Goal: Task Accomplishment & Management: Manage account settings

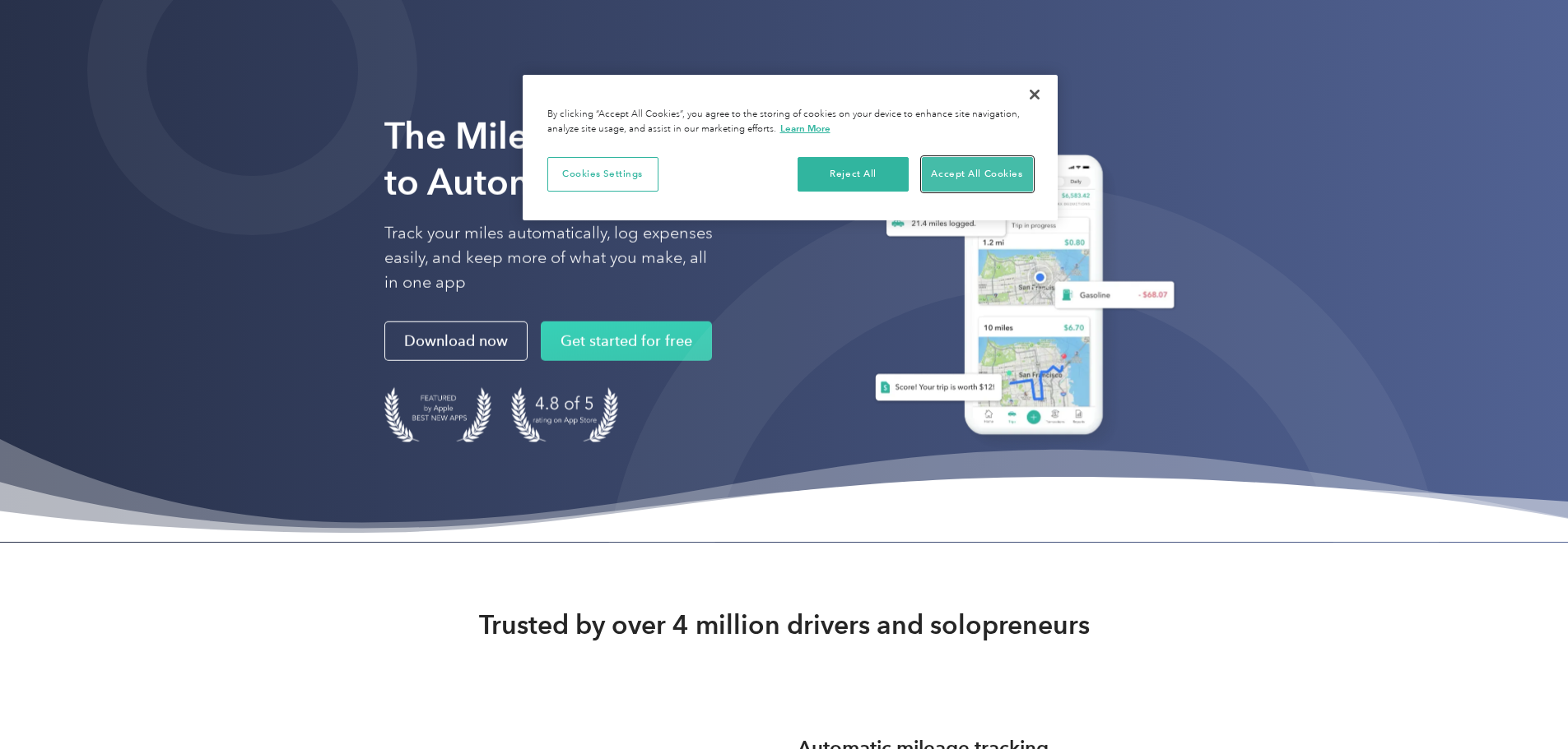
click at [990, 168] on button "Accept All Cookies" at bounding box center [977, 174] width 111 height 35
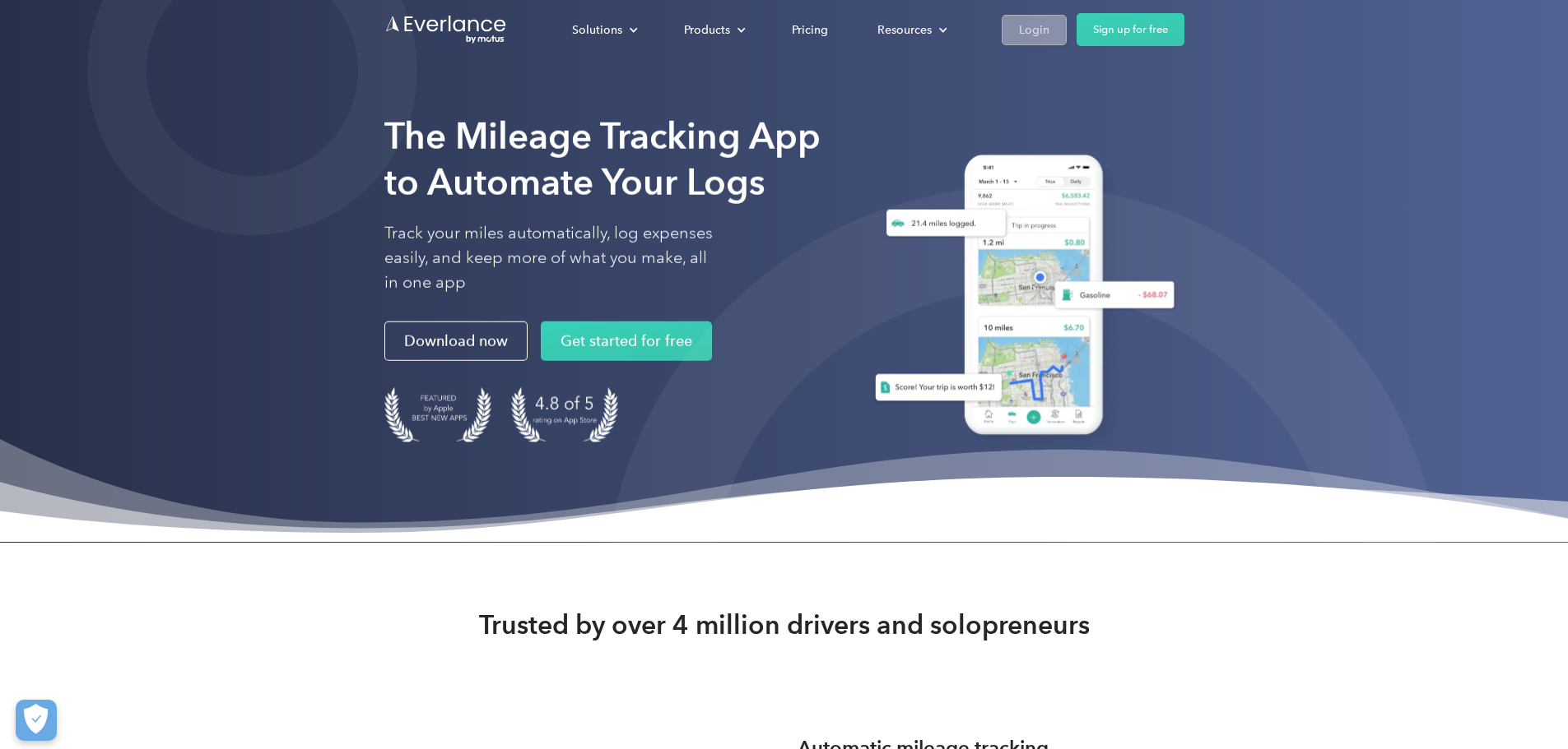
click at [1067, 32] on link "Login" at bounding box center [1034, 30] width 65 height 31
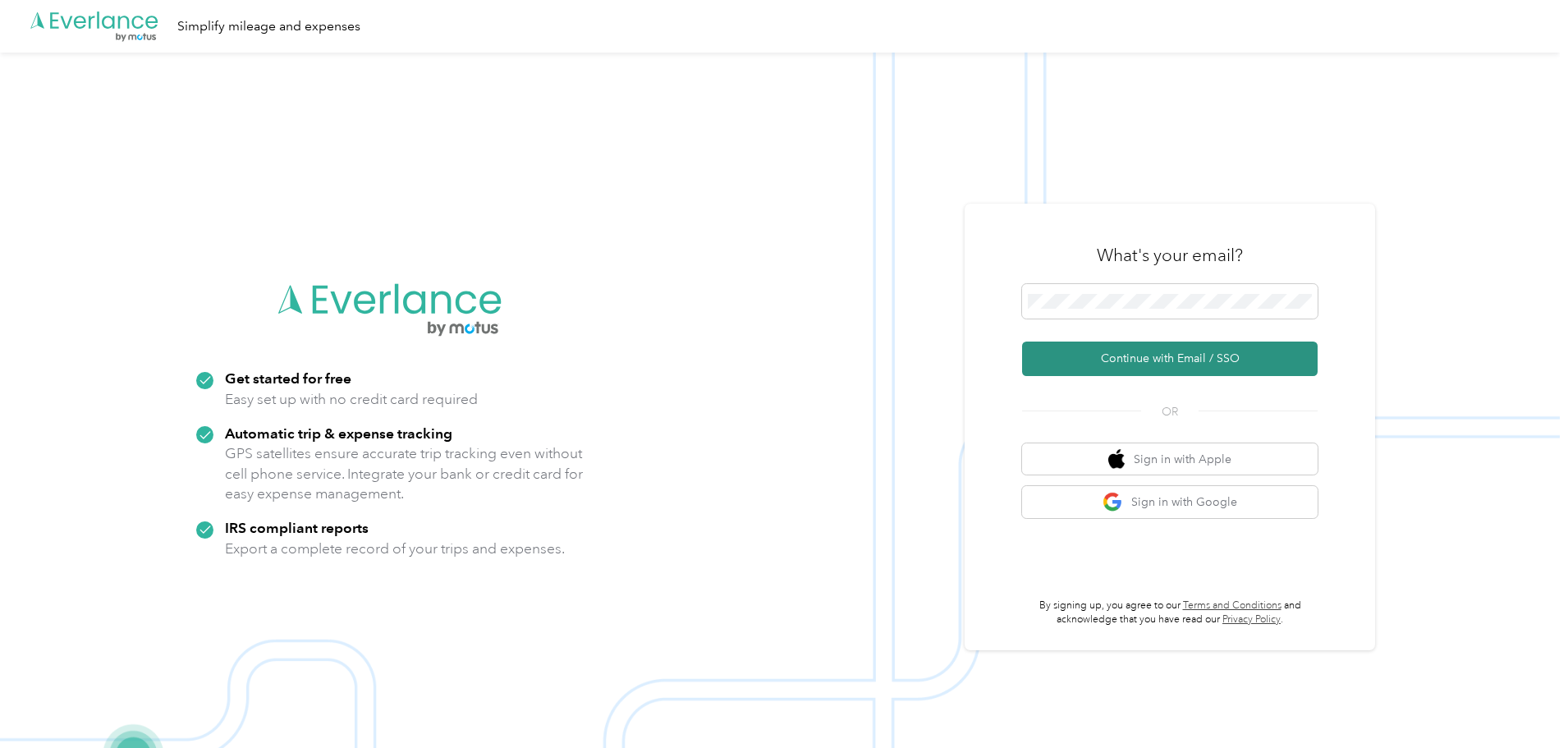
click at [1156, 362] on button "Continue with Email / SSO" at bounding box center [1170, 359] width 295 height 35
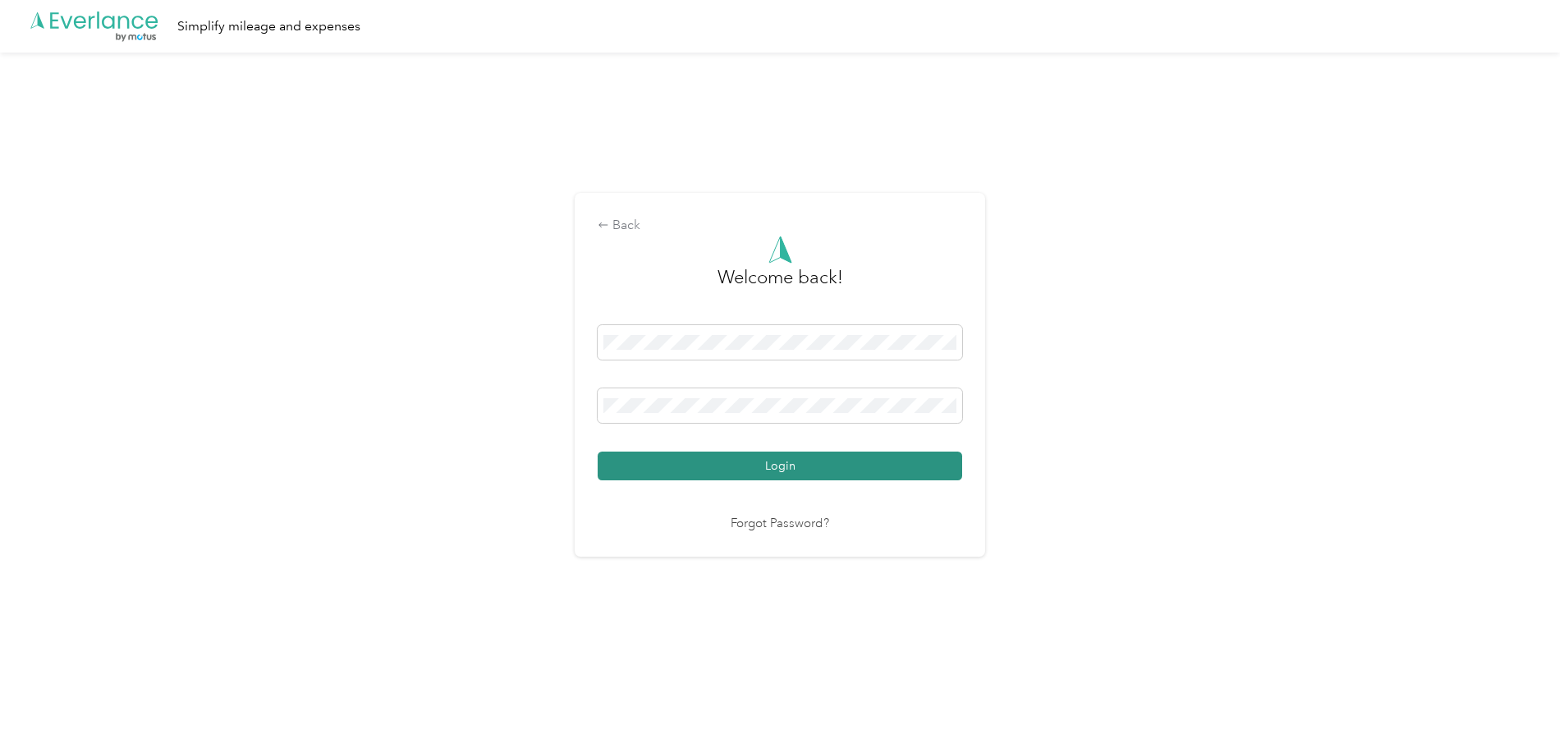
click at [771, 466] on button "Login" at bounding box center [780, 466] width 365 height 29
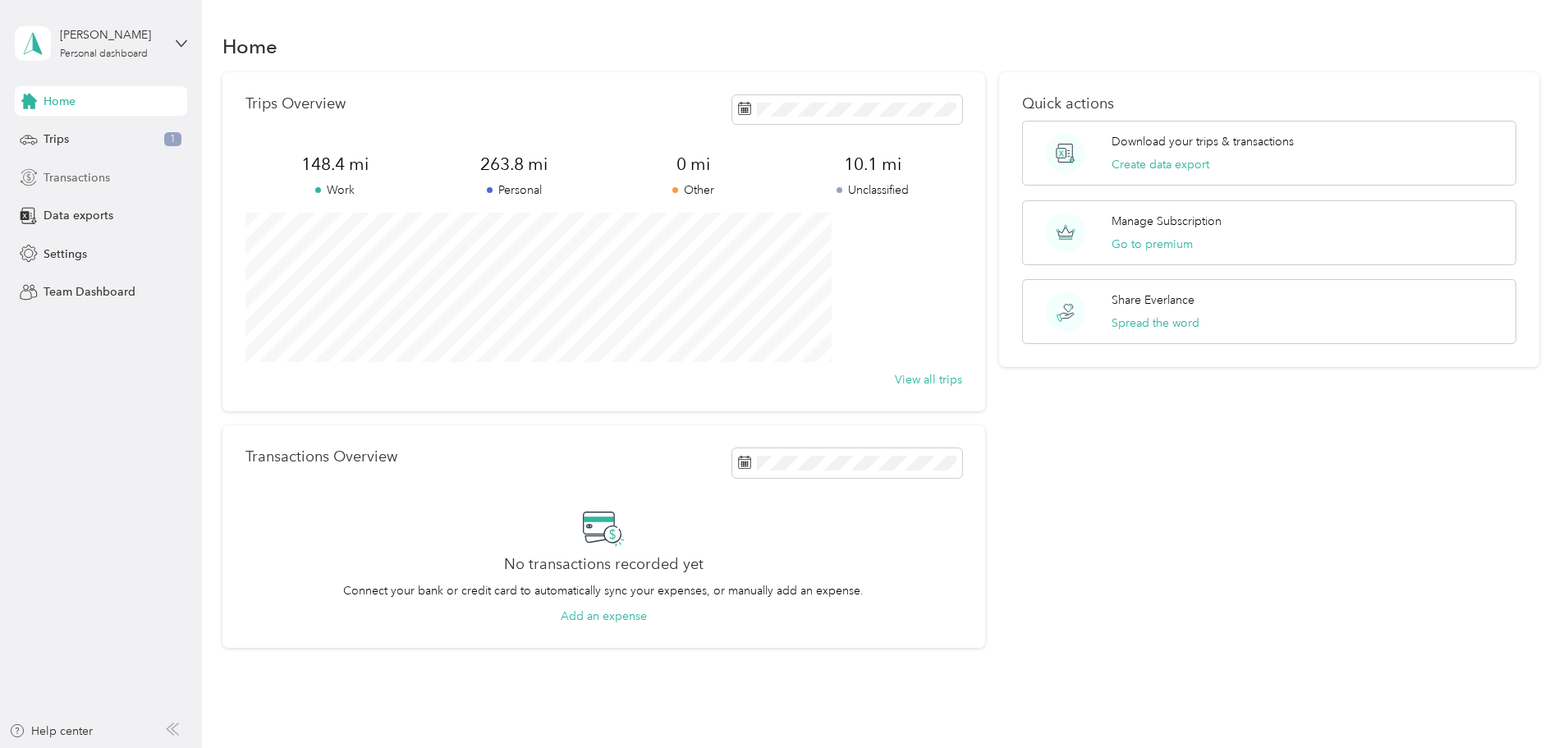
click at [69, 180] on span "Transactions" at bounding box center [77, 178] width 66 height 17
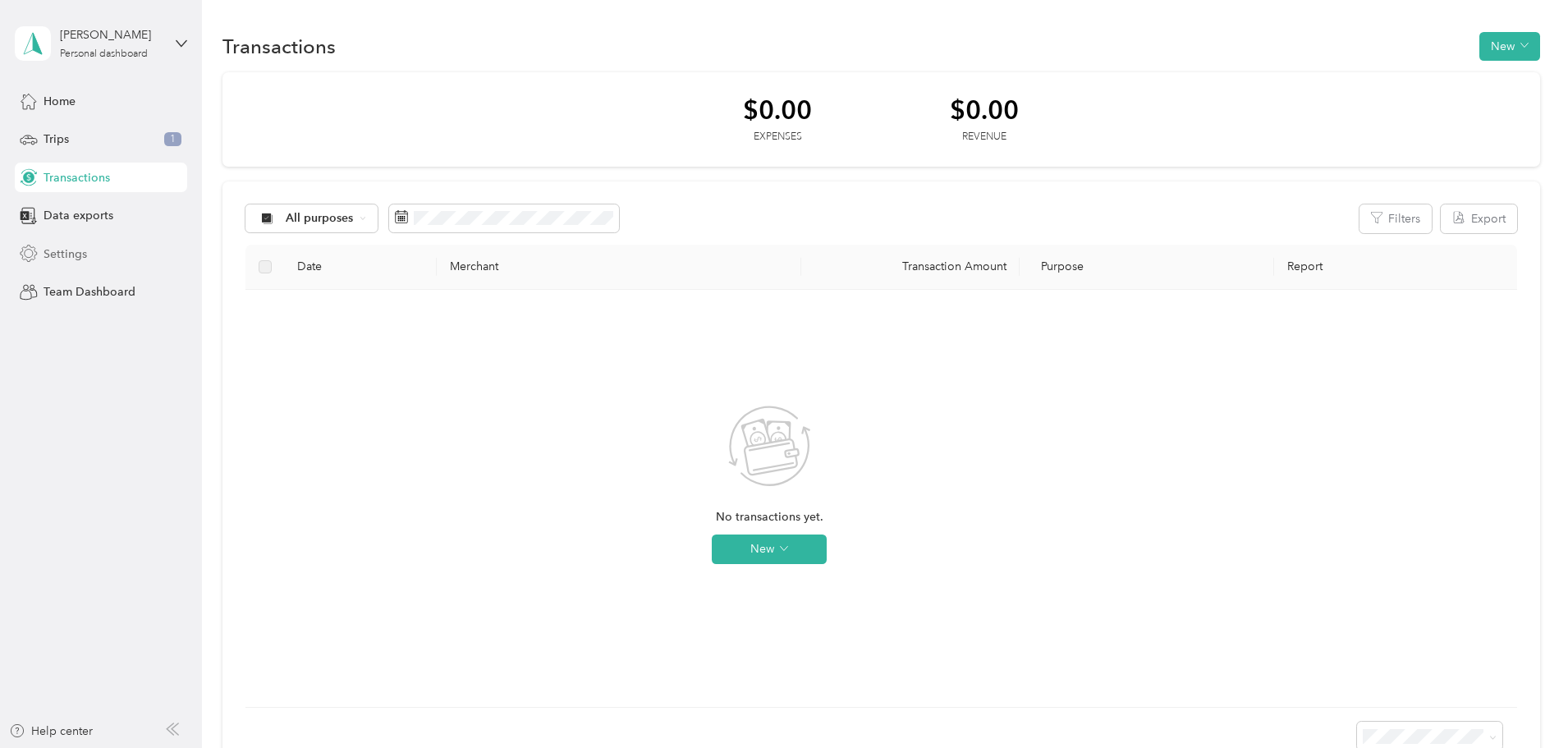
click at [76, 253] on span "Settings" at bounding box center [65, 254] width 43 height 17
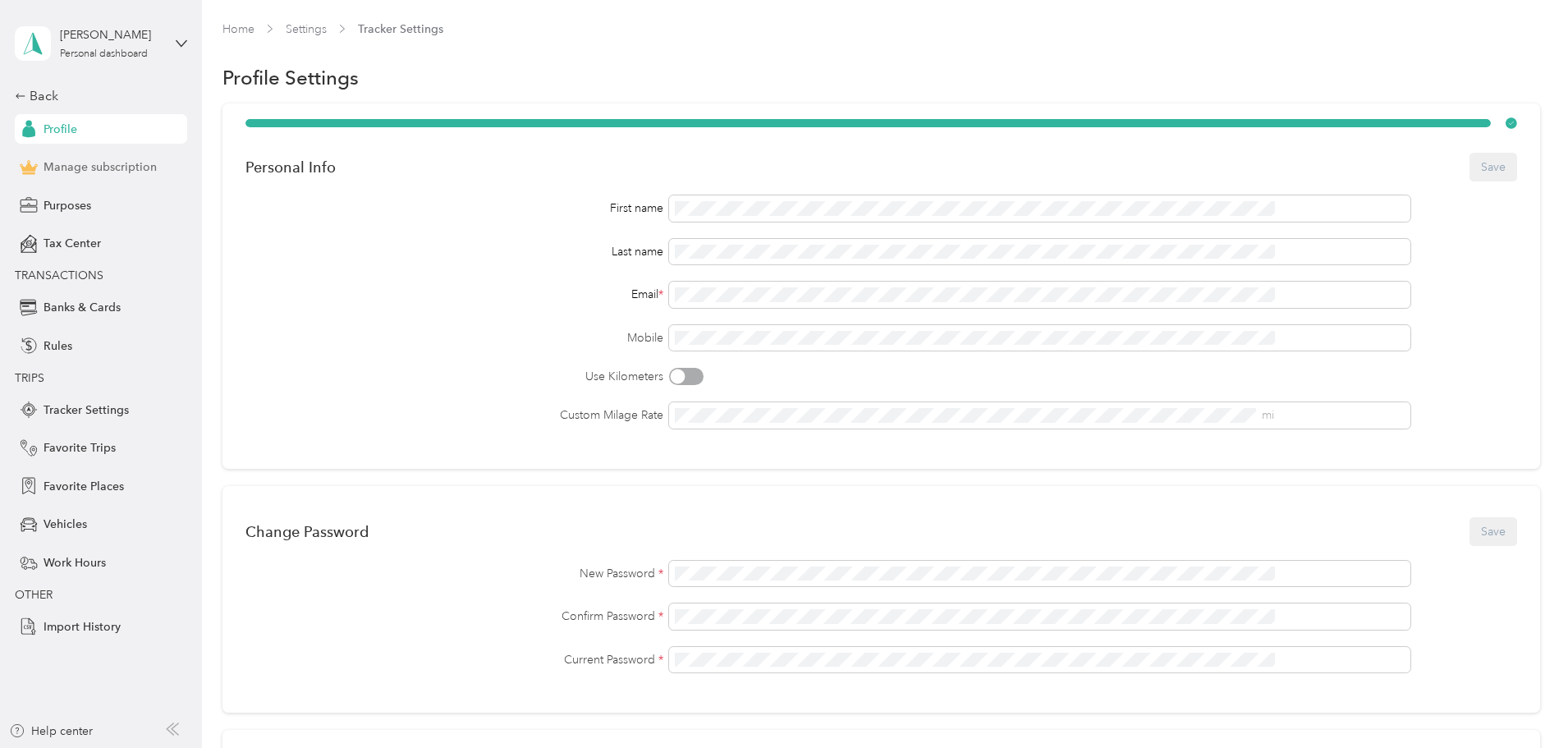
click at [91, 165] on span "Manage subscription" at bounding box center [100, 167] width 113 height 17
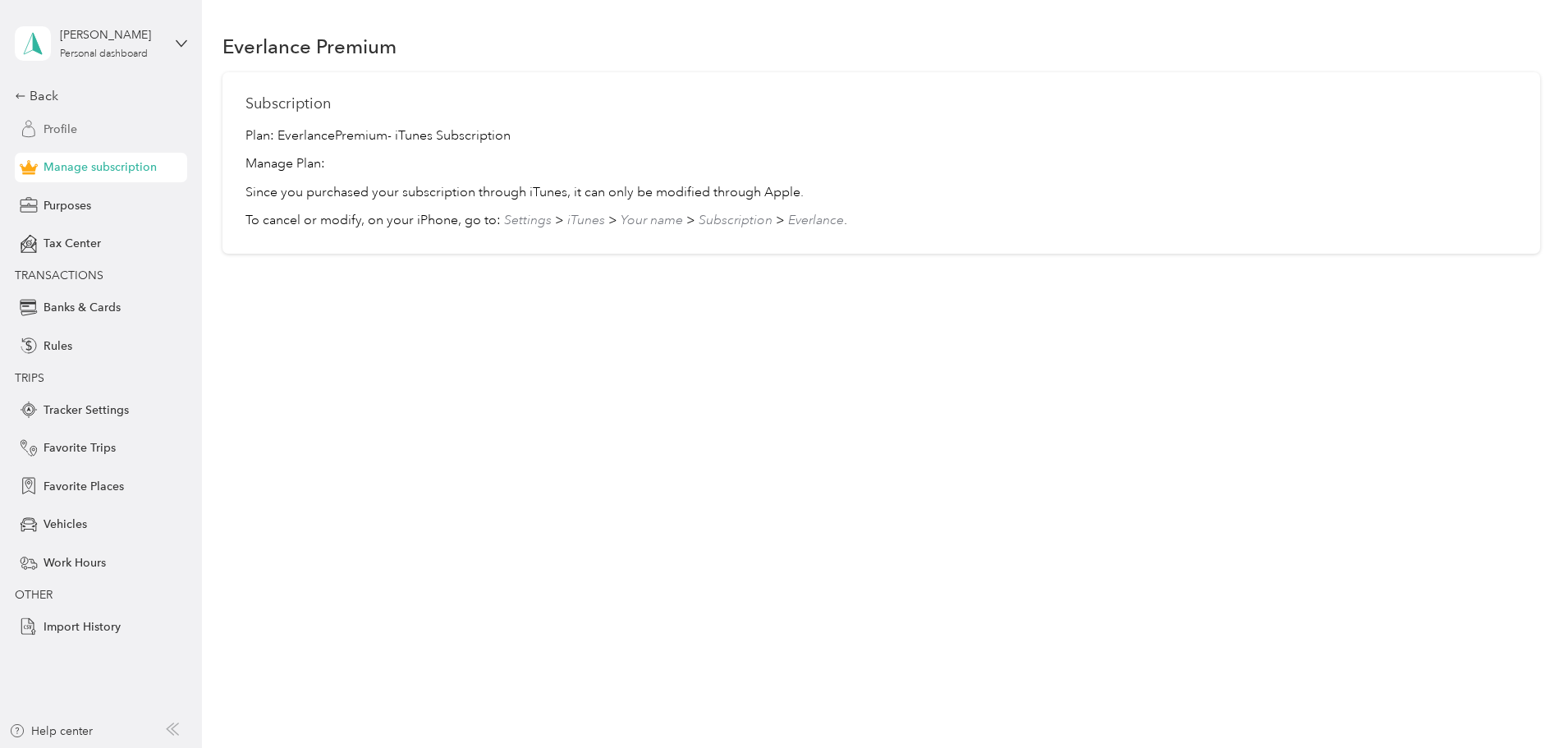
click at [58, 126] on span "Profile" at bounding box center [60, 129] width 34 height 17
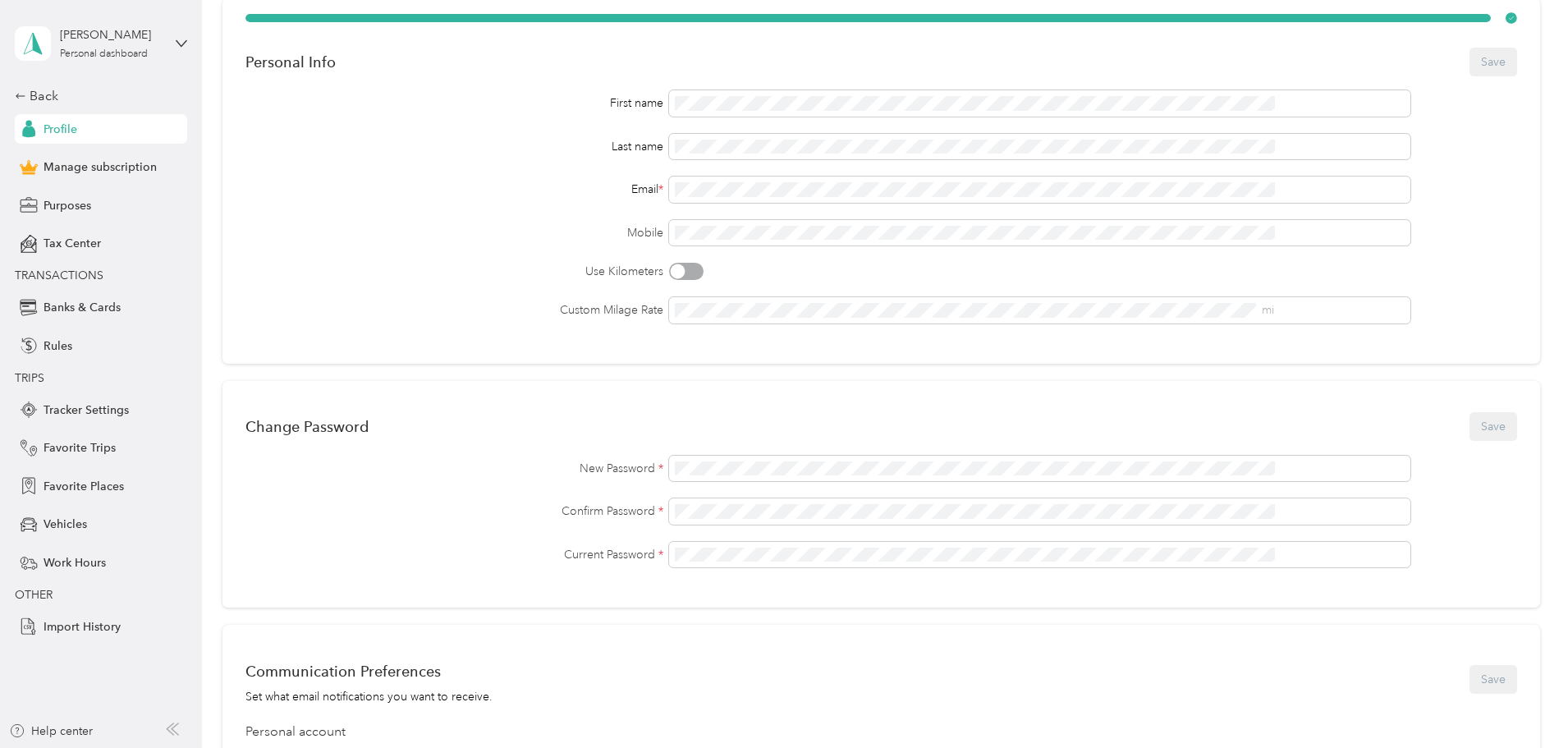
scroll to position [411, 0]
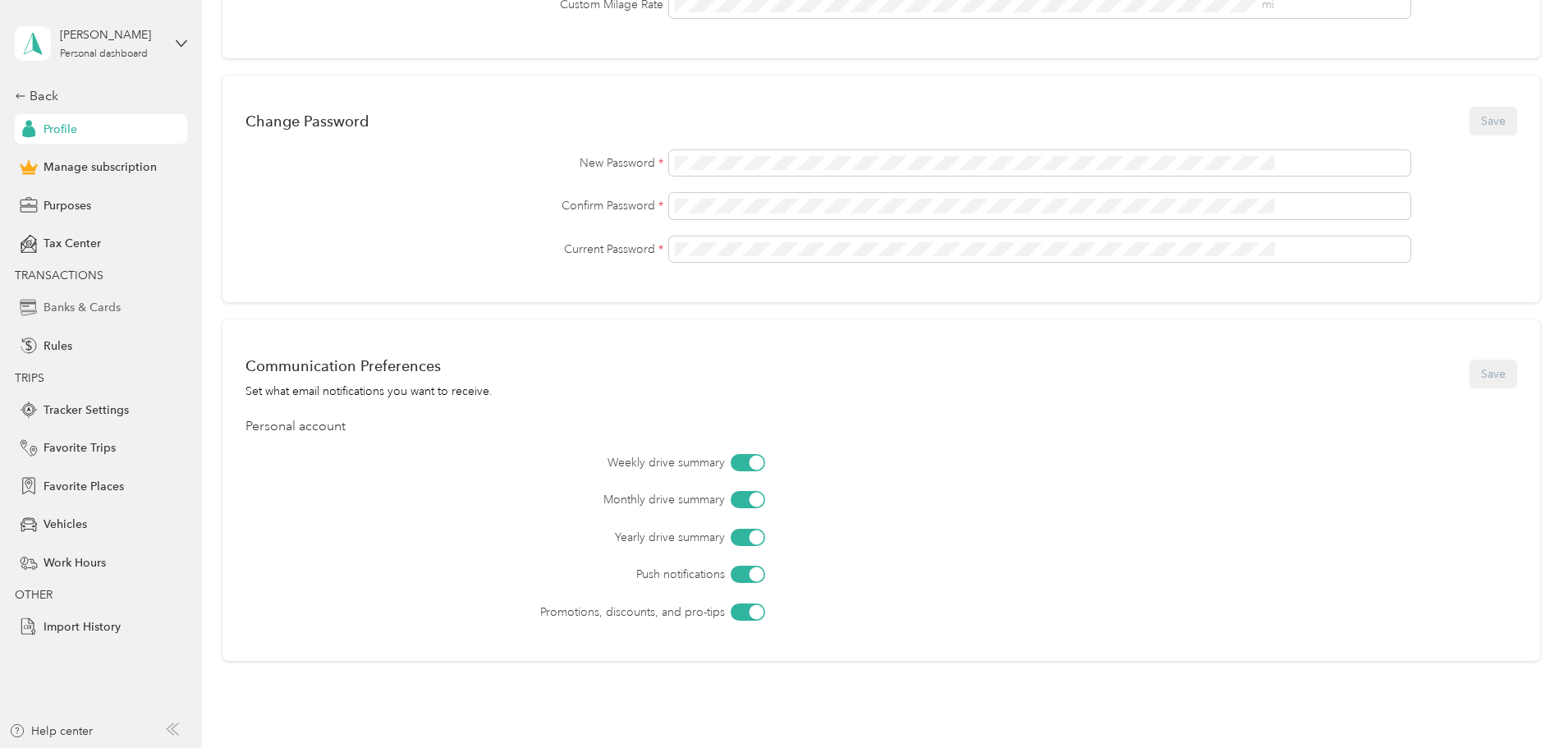
click at [63, 307] on span "Banks & Cards" at bounding box center [82, 307] width 77 height 17
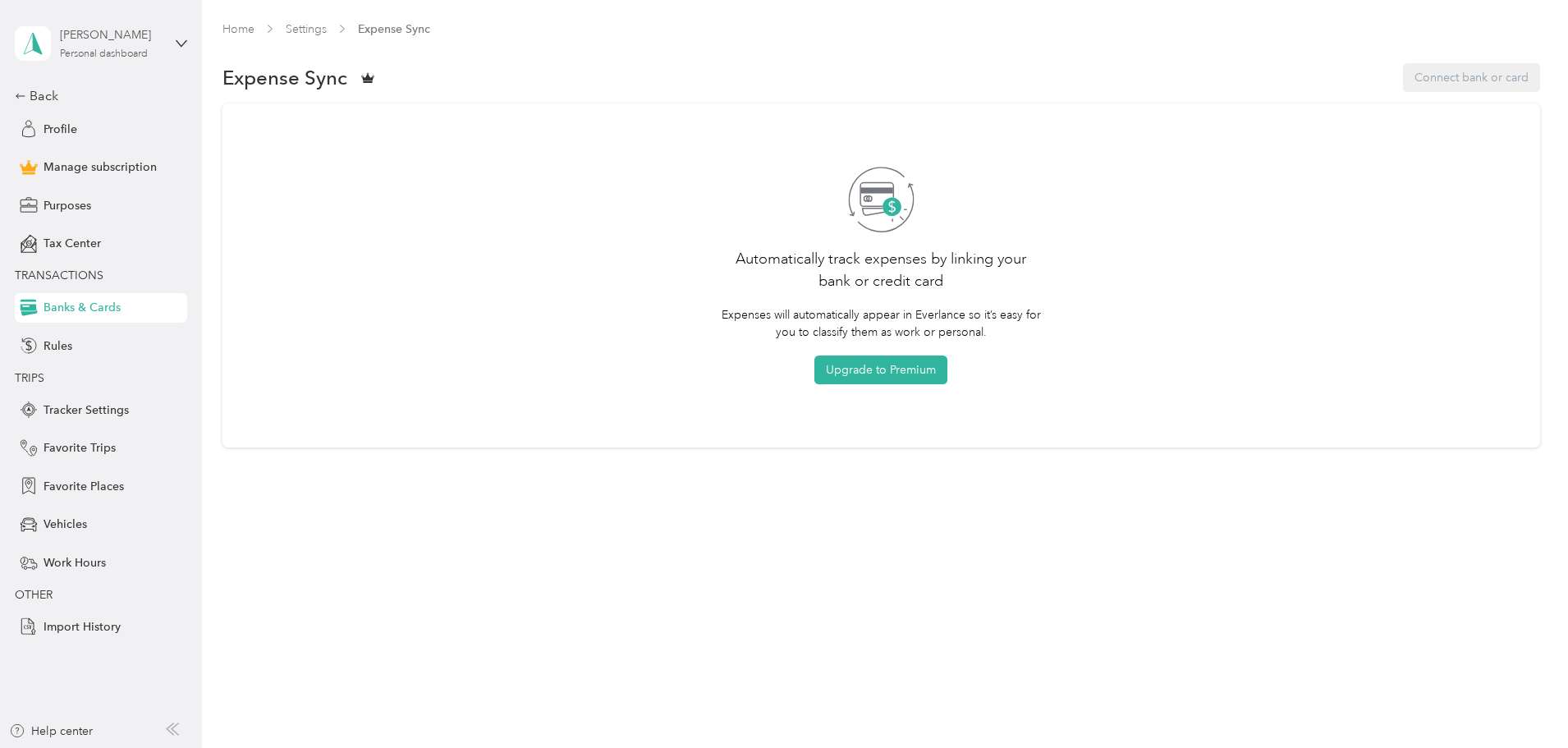
click at [105, 54] on div "Personal dashboard" at bounding box center [103, 54] width 88 height 10
click at [89, 167] on span "Manage subscription" at bounding box center [100, 167] width 113 height 17
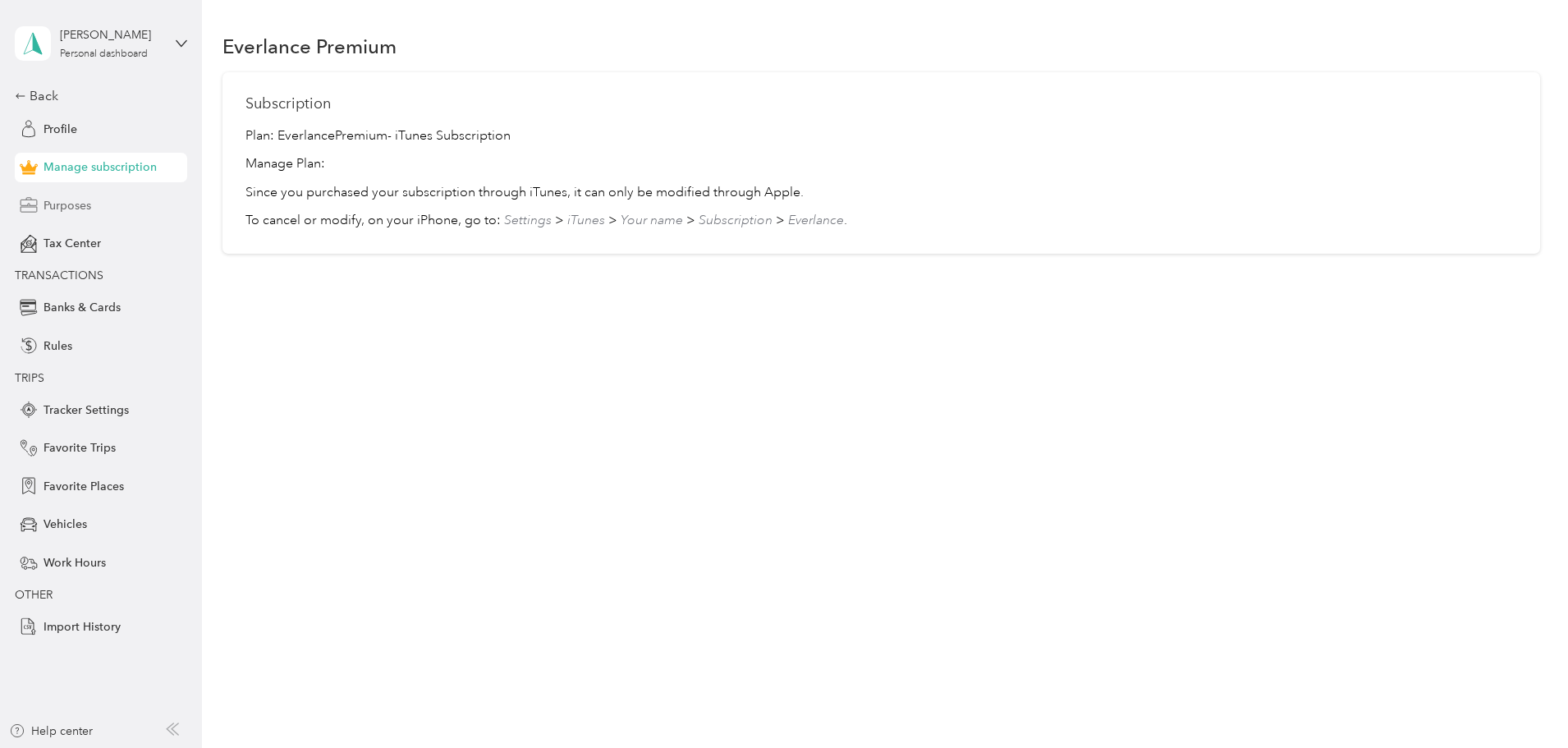
click at [65, 204] on span "Purposes" at bounding box center [67, 206] width 48 height 17
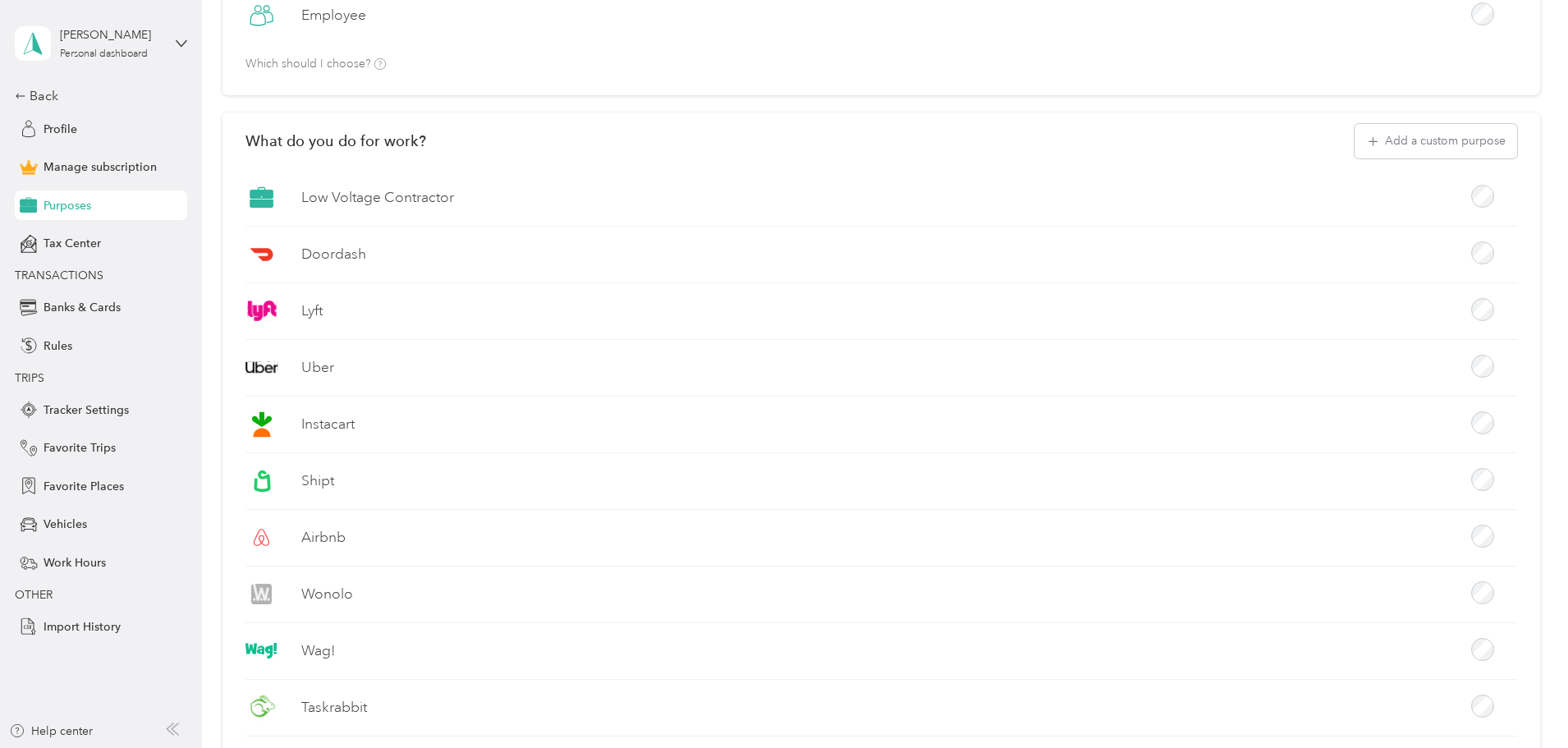
scroll to position [247, 0]
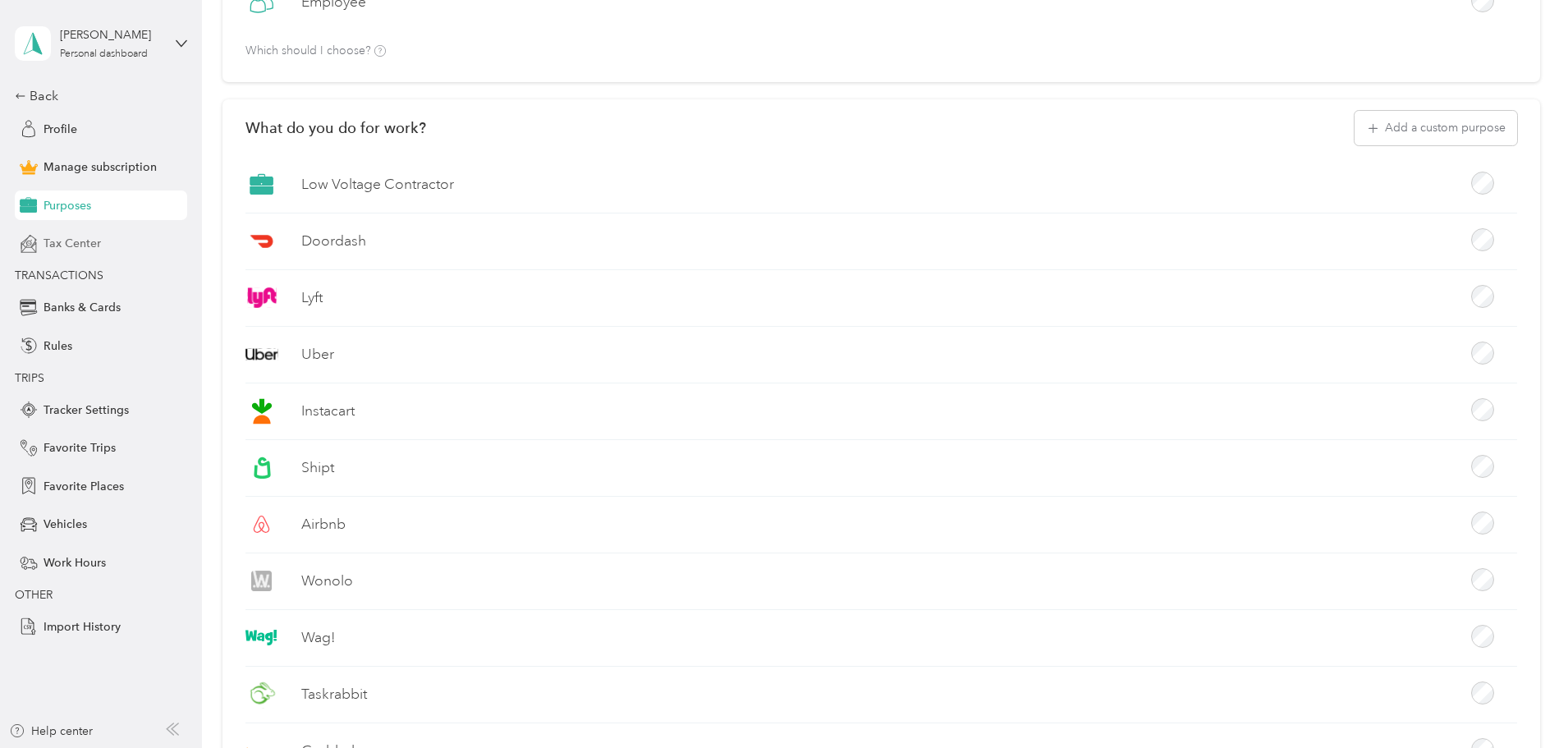
click at [81, 251] on span "Tax Center" at bounding box center [72, 243] width 58 height 17
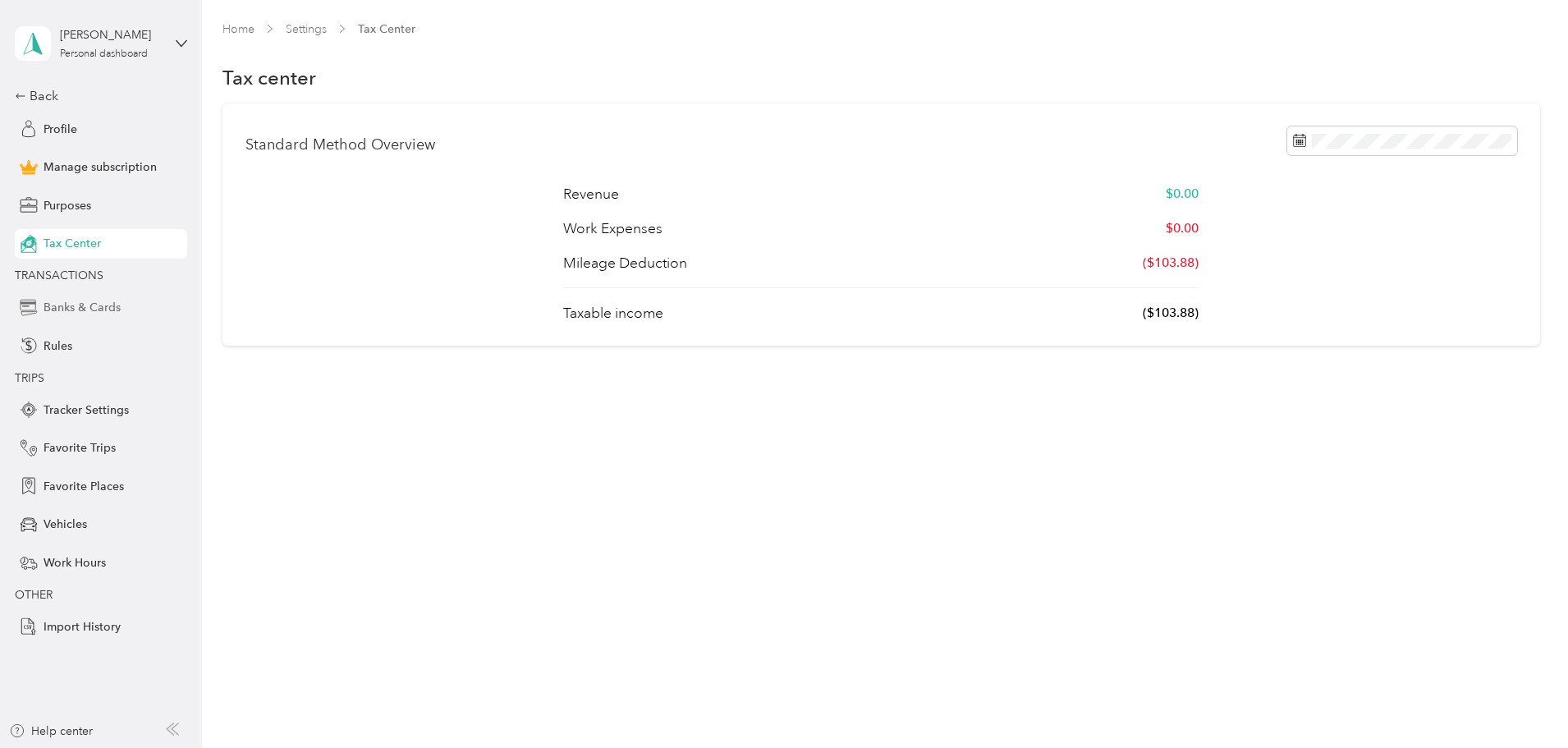
click at [77, 311] on span "Banks & Cards" at bounding box center [82, 307] width 77 height 17
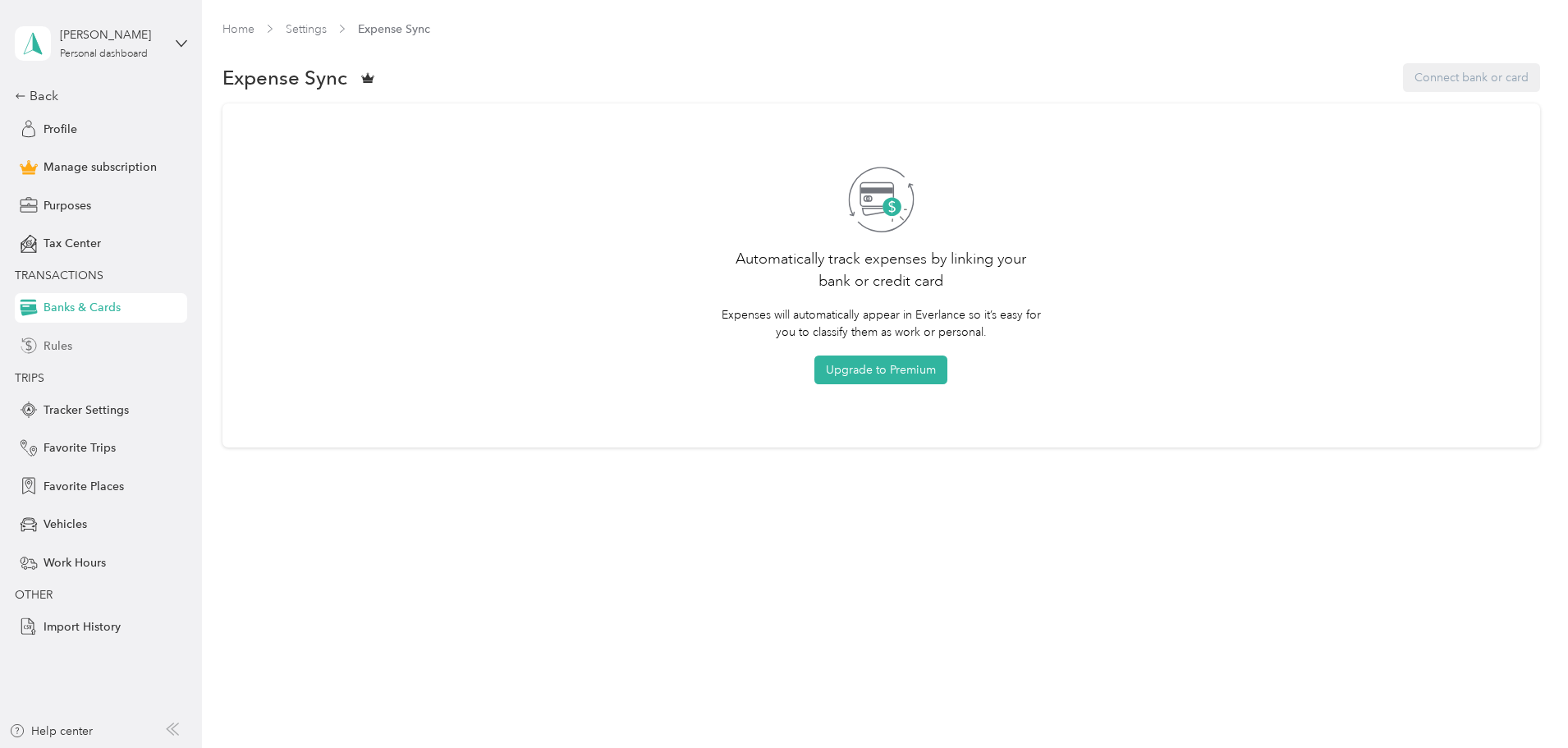
click at [65, 349] on span "Rules" at bounding box center [58, 346] width 29 height 17
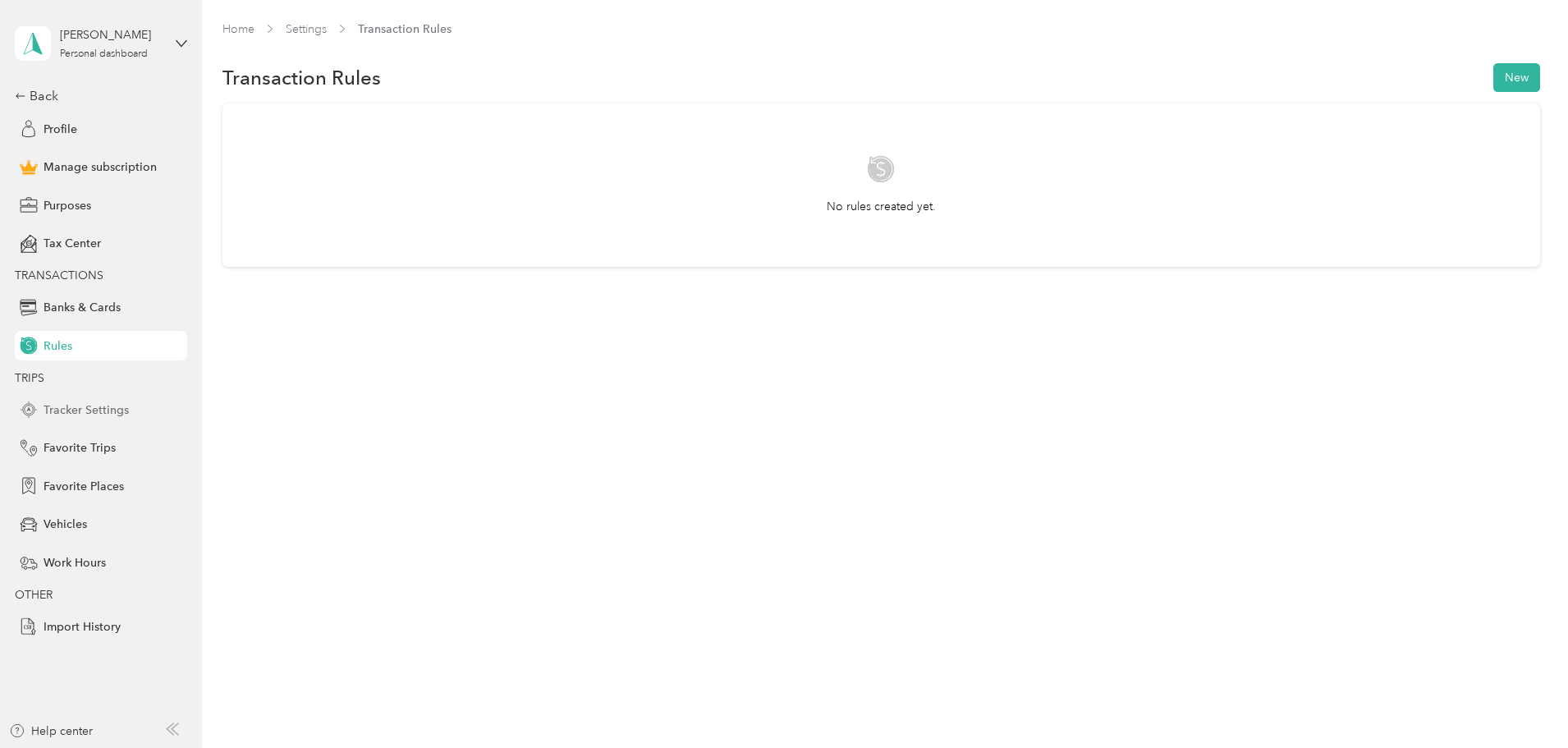
click at [89, 413] on span "Tracker Settings" at bounding box center [86, 410] width 85 height 17
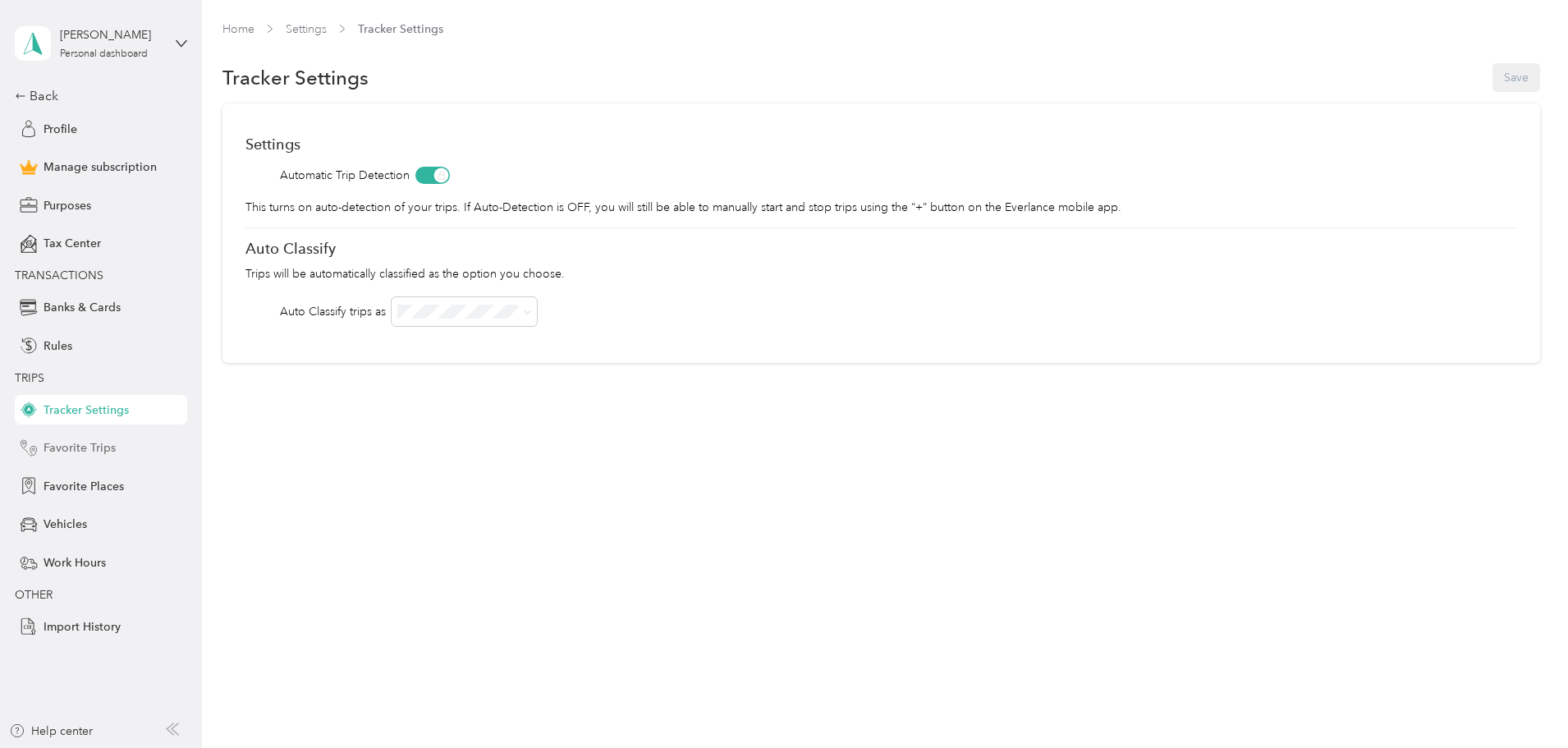
click at [86, 453] on span "Favorite Trips" at bounding box center [79, 448] width 72 height 17
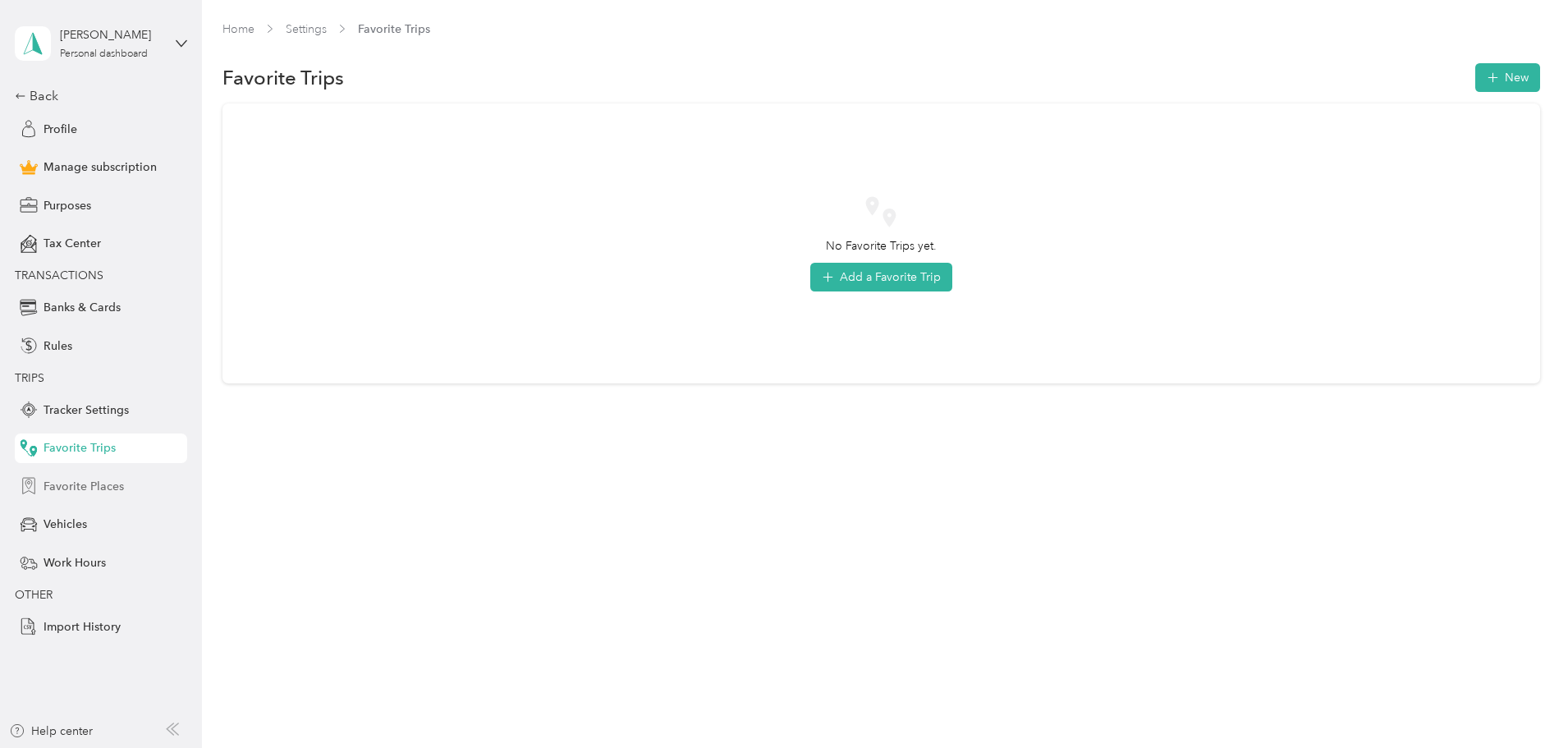
click at [85, 488] on span "Favorite Places" at bounding box center [83, 487] width 81 height 17
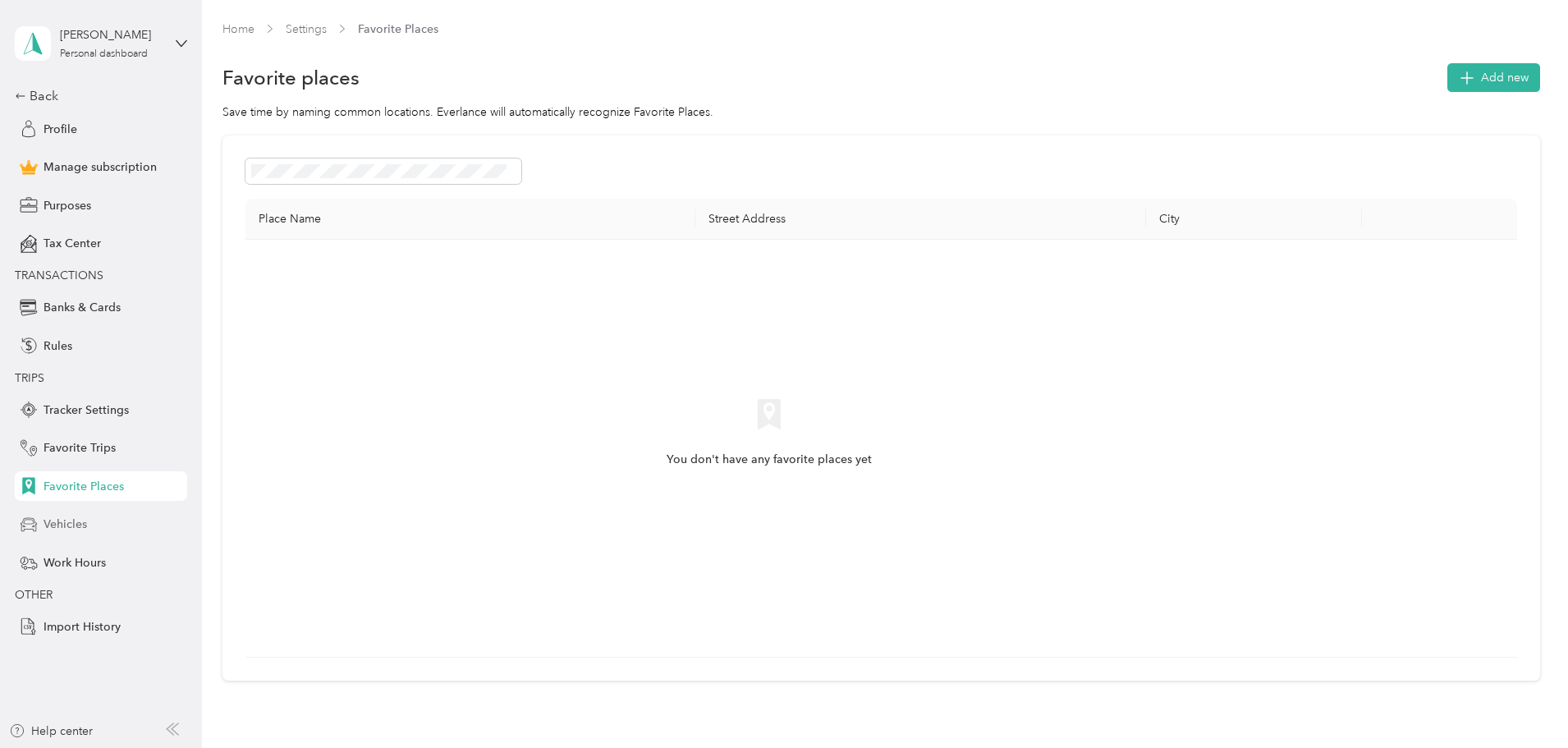
click at [77, 523] on span "Vehicles" at bounding box center [65, 524] width 43 height 17
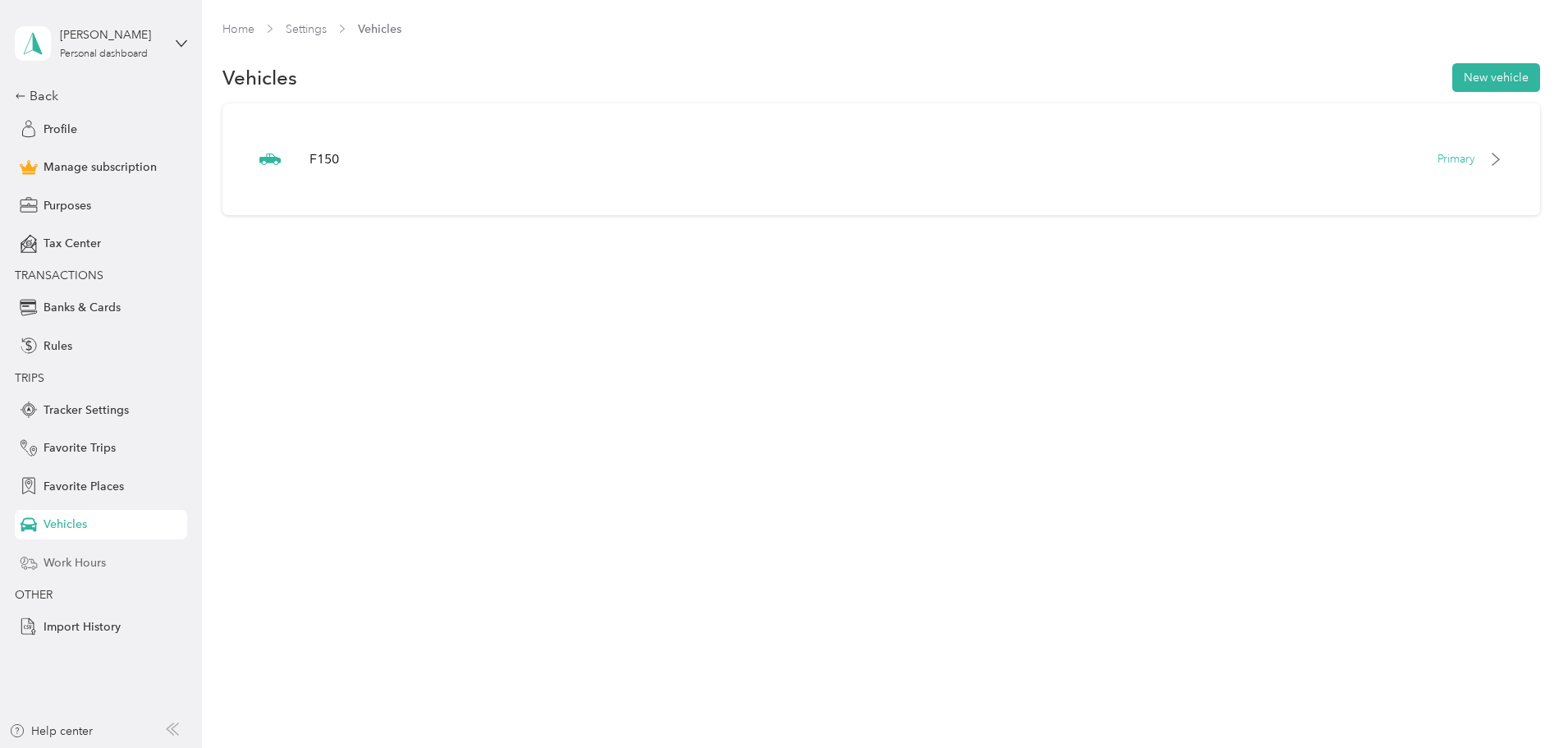
click at [77, 559] on span "Work Hours" at bounding box center [74, 562] width 62 height 17
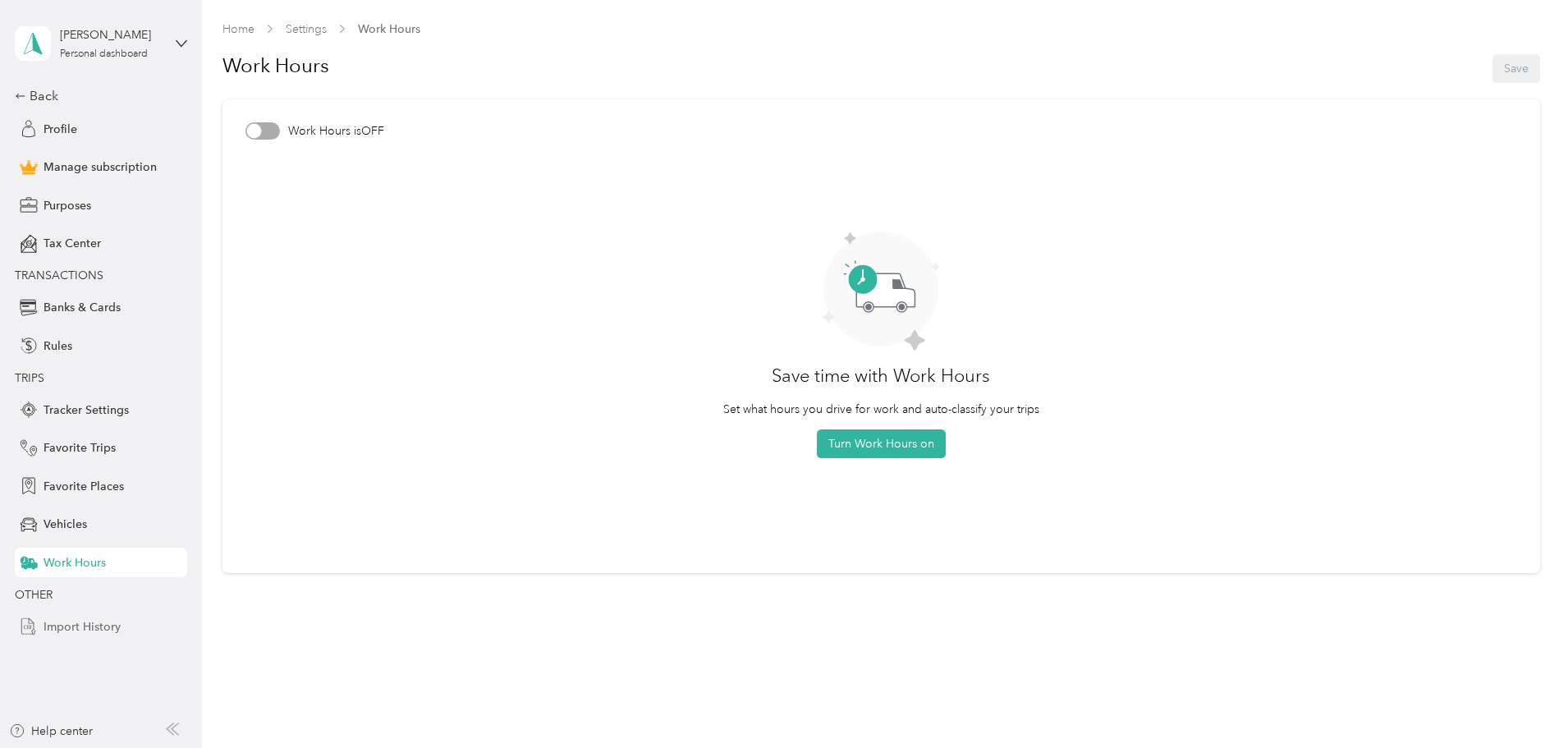
click at [71, 624] on span "Import History" at bounding box center [82, 627] width 77 height 17
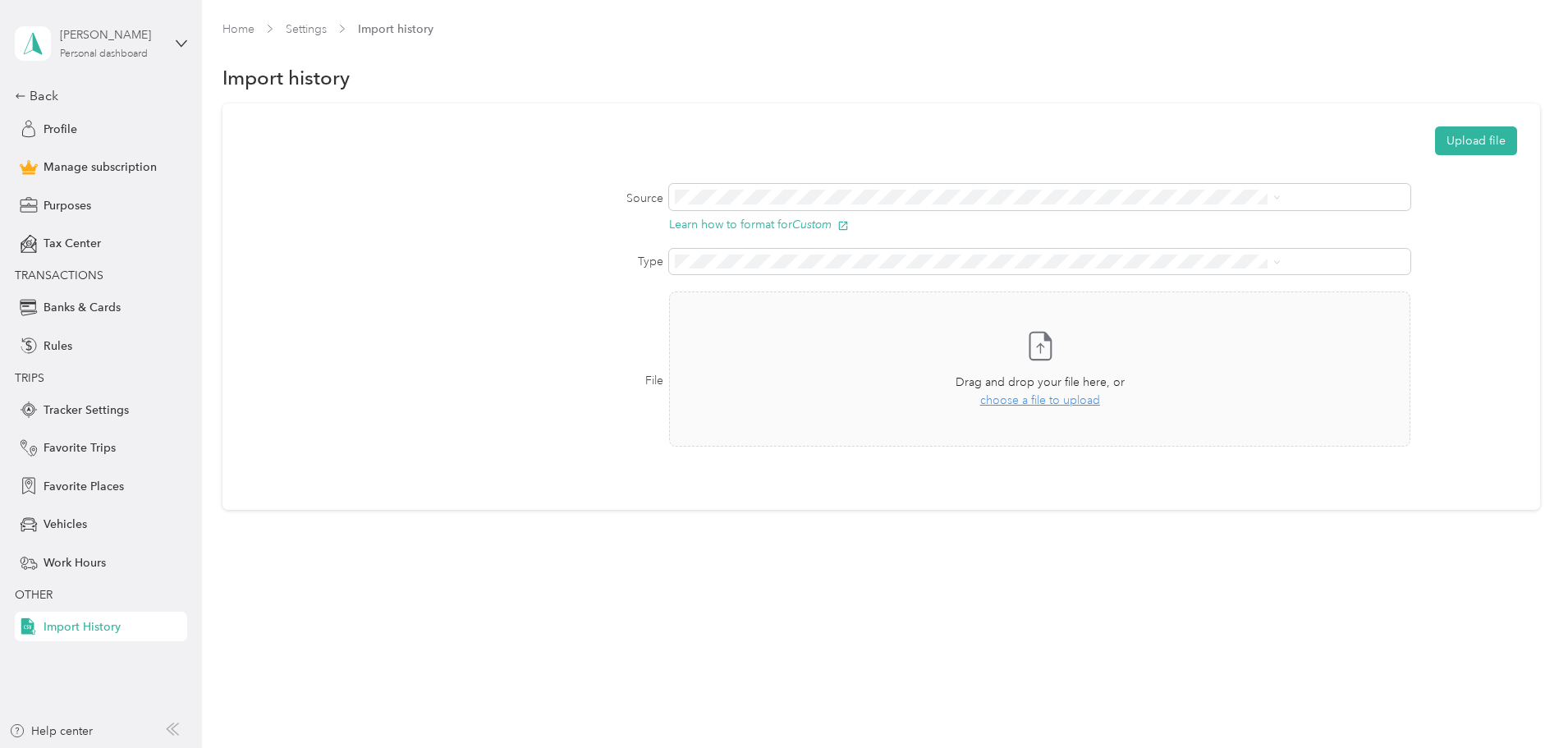
click at [94, 40] on div "[PERSON_NAME]" at bounding box center [111, 35] width 103 height 17
click at [29, 43] on icon at bounding box center [32, 43] width 25 height 23
click at [254, 28] on link "Home" at bounding box center [239, 29] width 32 height 14
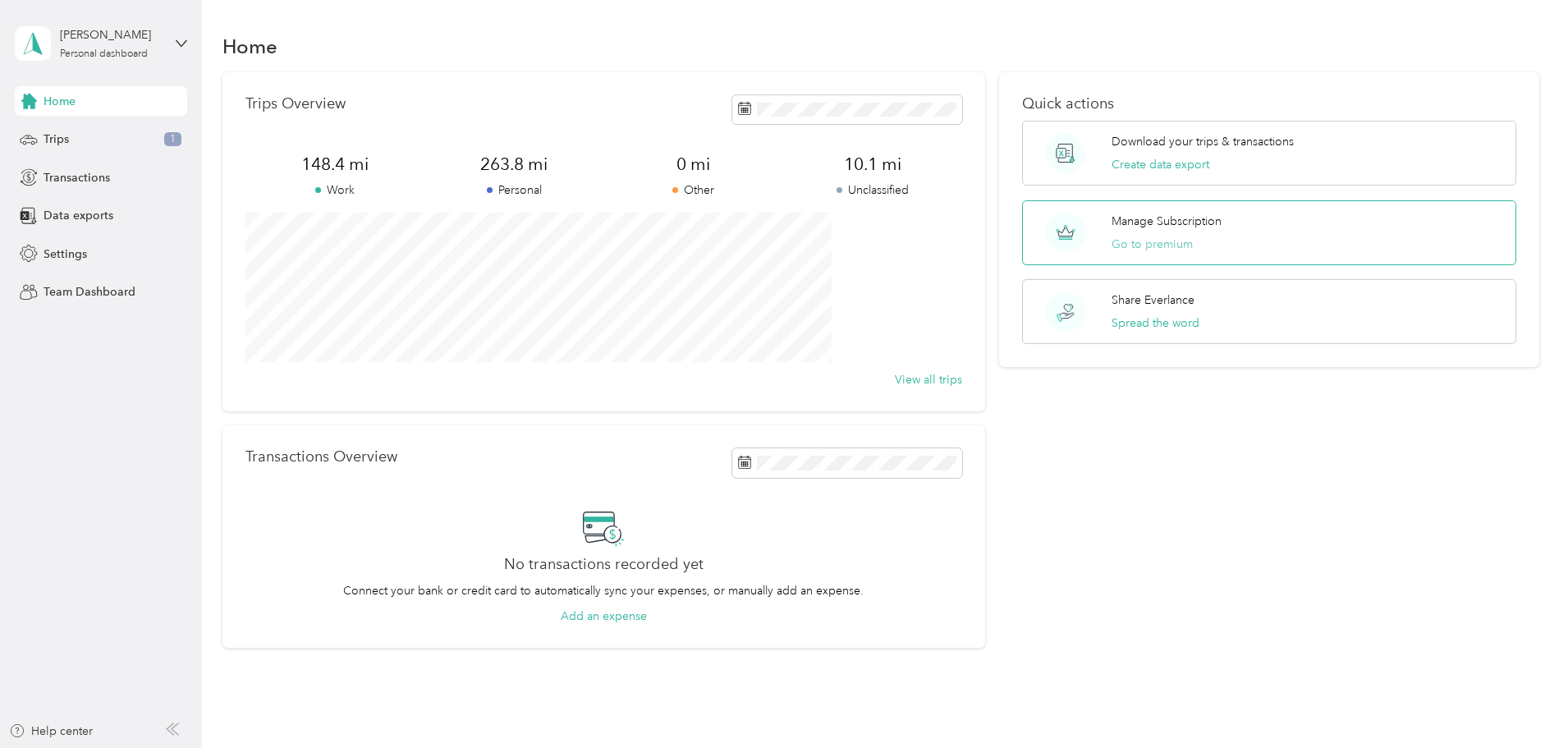
click at [1120, 250] on button "Go to premium" at bounding box center [1153, 244] width 82 height 17
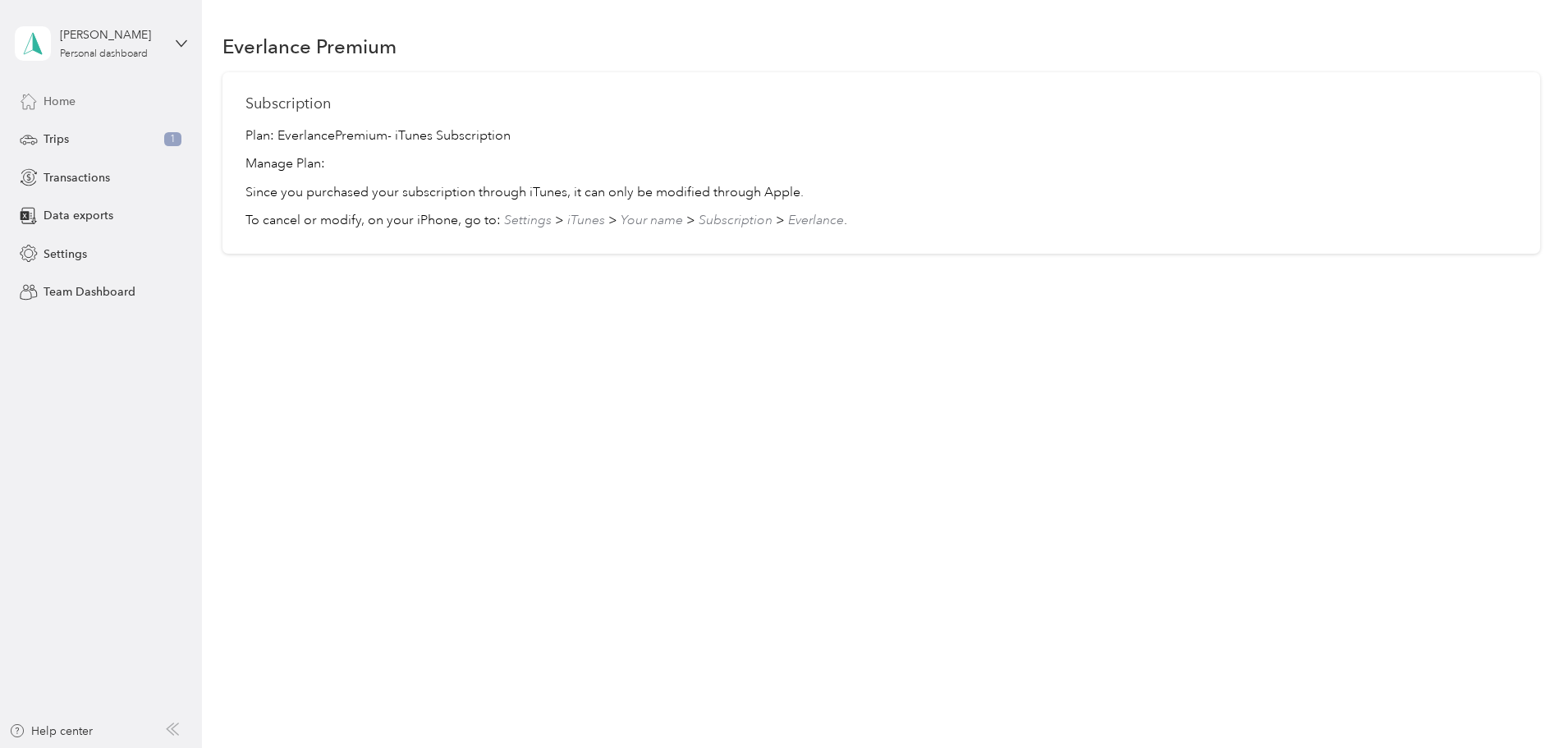
click at [63, 89] on div "Home" at bounding box center [100, 100] width 173 height 30
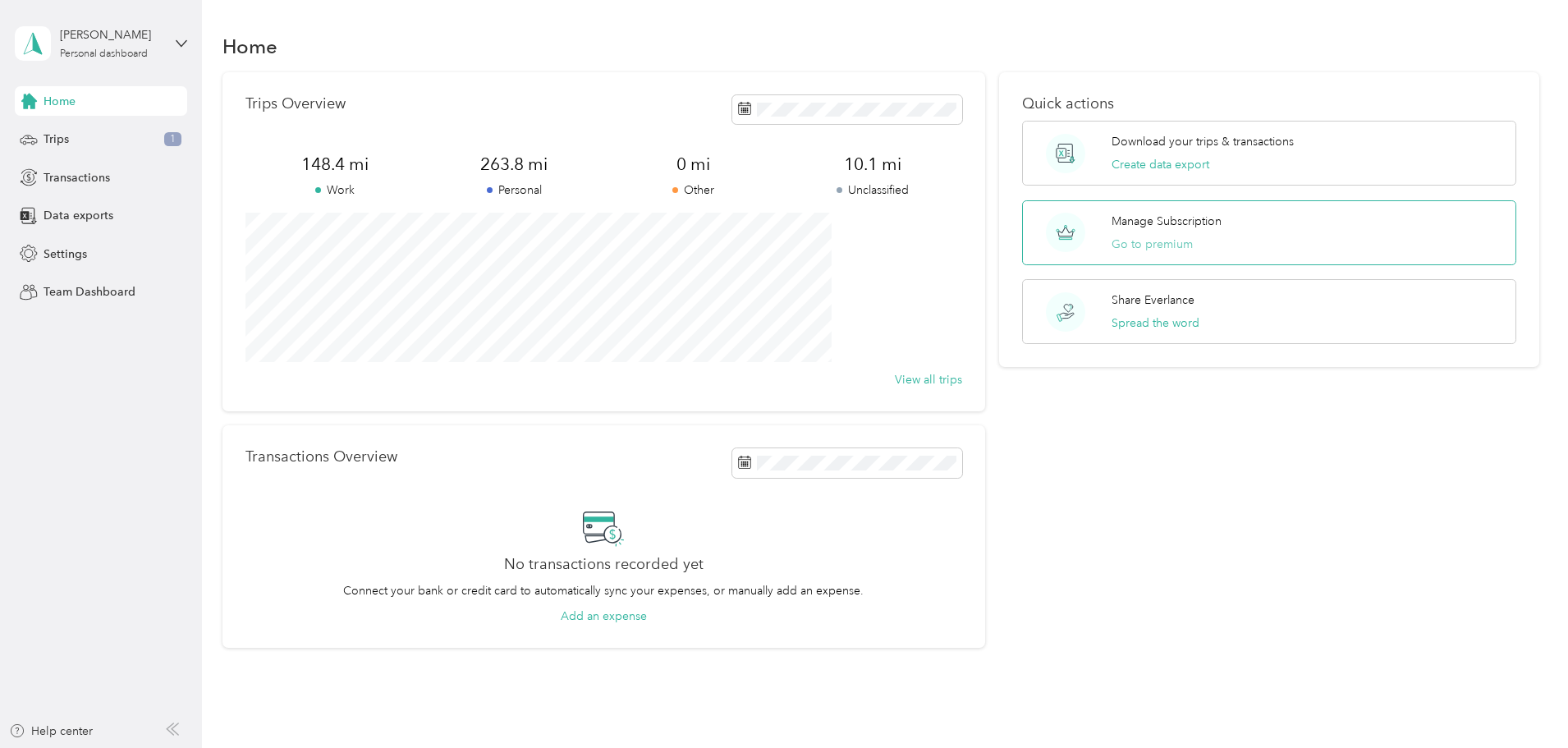
click at [1150, 242] on button "Go to premium" at bounding box center [1153, 244] width 82 height 17
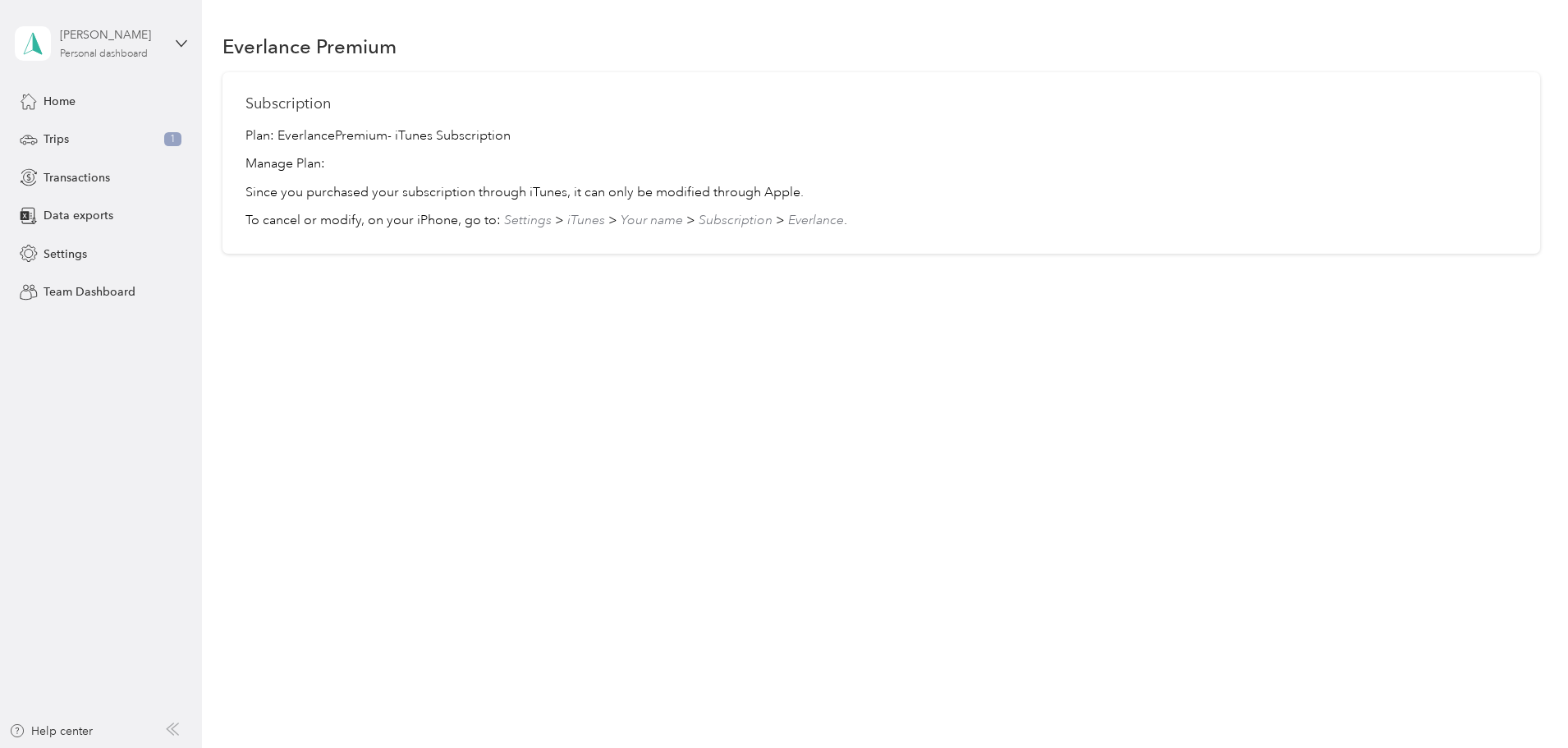
click at [82, 37] on div "Pawel Bula" at bounding box center [111, 35] width 103 height 17
click at [200, 90] on div "You’re signed in as pb@precisevoltage.com Log out" at bounding box center [187, 114] width 345 height 93
click at [80, 35] on div "Pawel Bula" at bounding box center [111, 35] width 103 height 17
click at [29, 44] on icon at bounding box center [32, 43] width 25 height 23
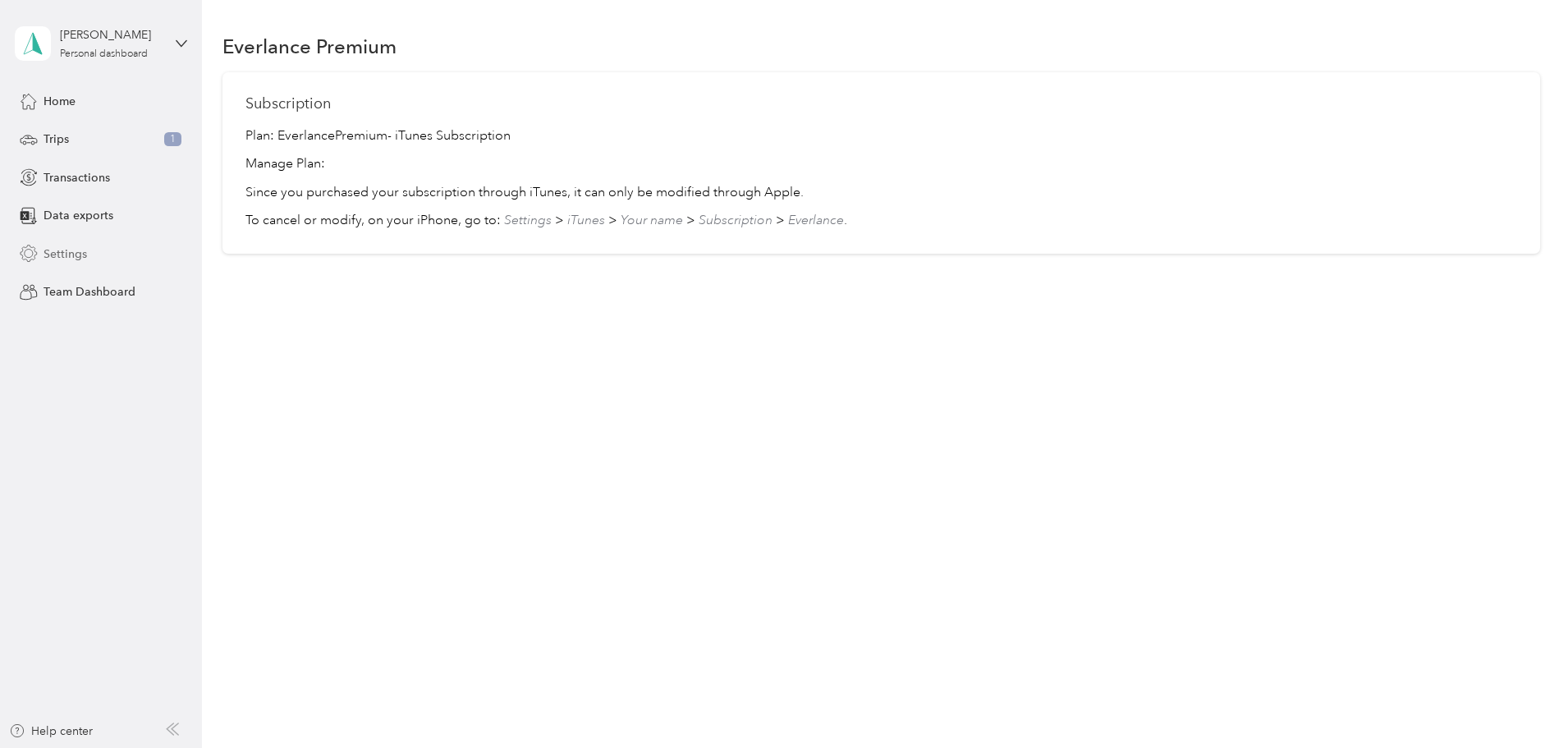
click at [70, 256] on span "Settings" at bounding box center [65, 254] width 43 height 17
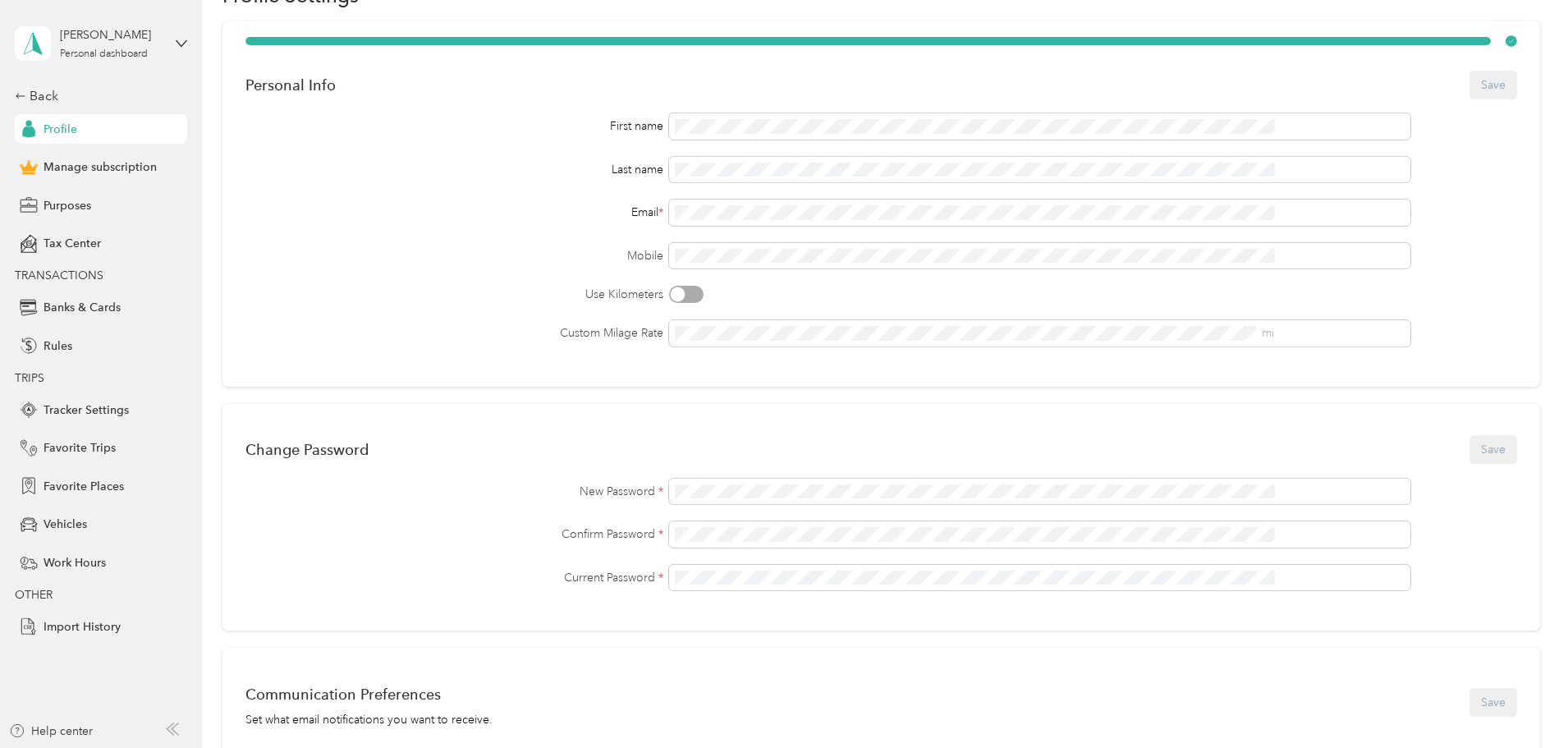
scroll to position [164, 0]
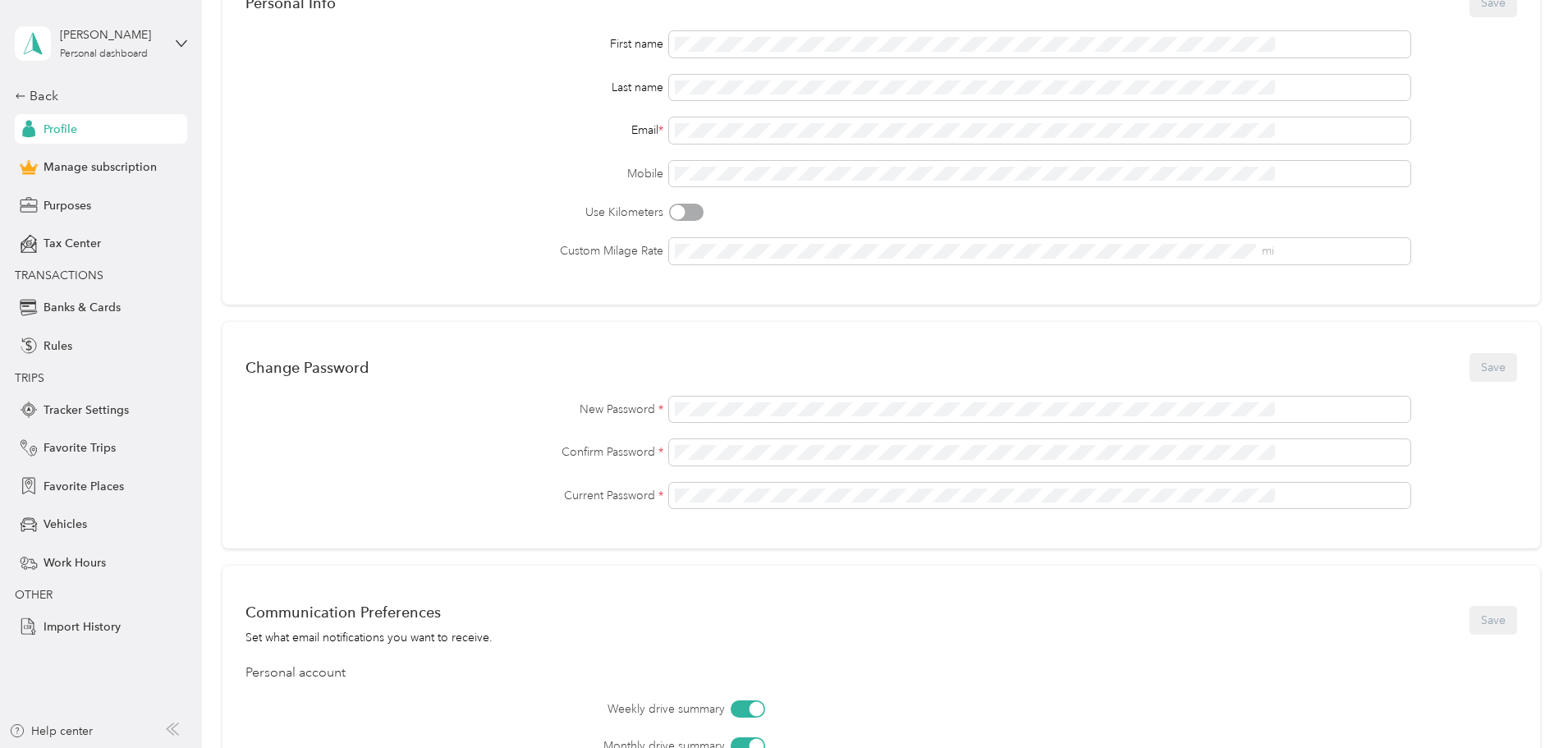
click at [453, 177] on label "Mobile" at bounding box center [454, 174] width 418 height 17
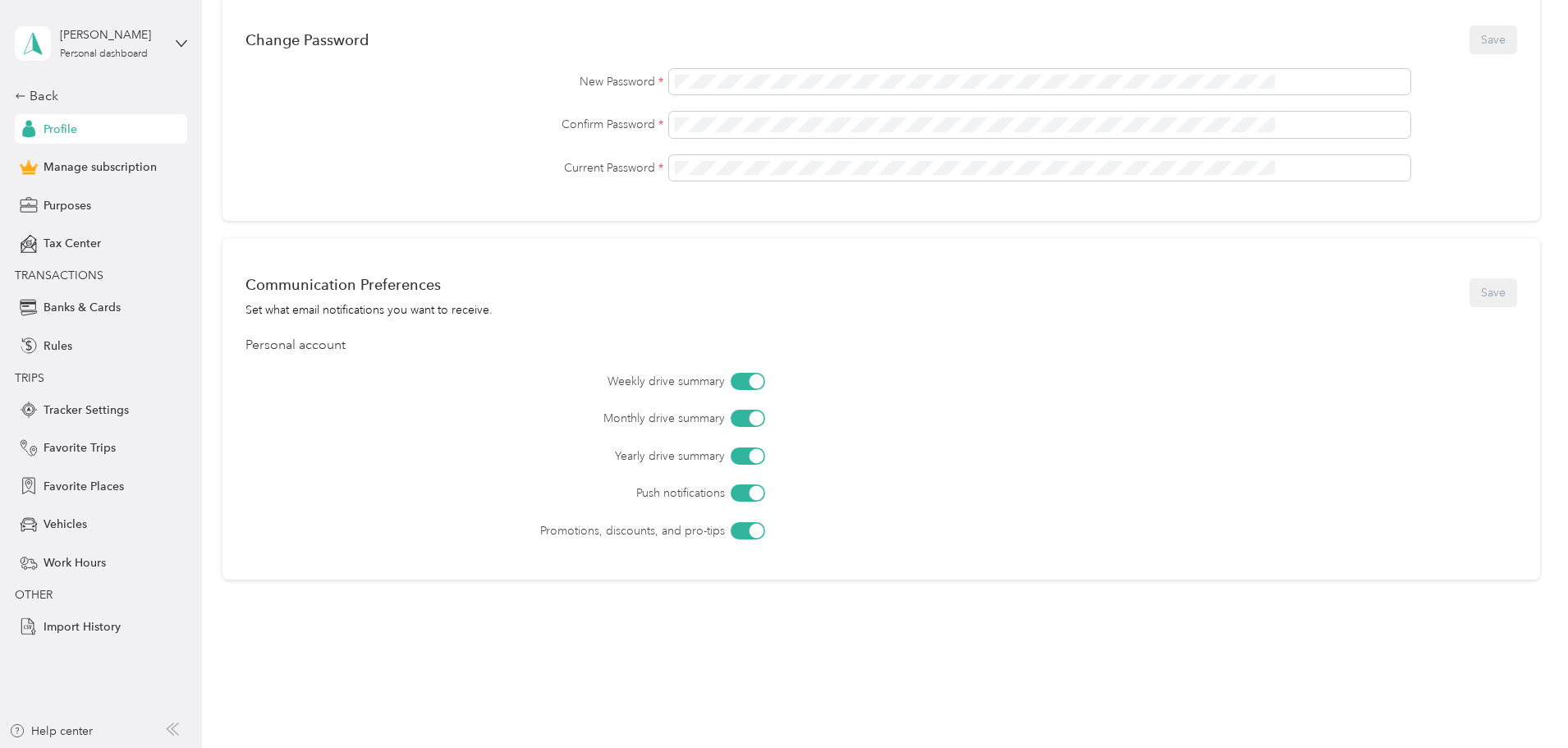
scroll to position [493, 0]
click at [78, 165] on span "Manage subscription" at bounding box center [100, 167] width 113 height 17
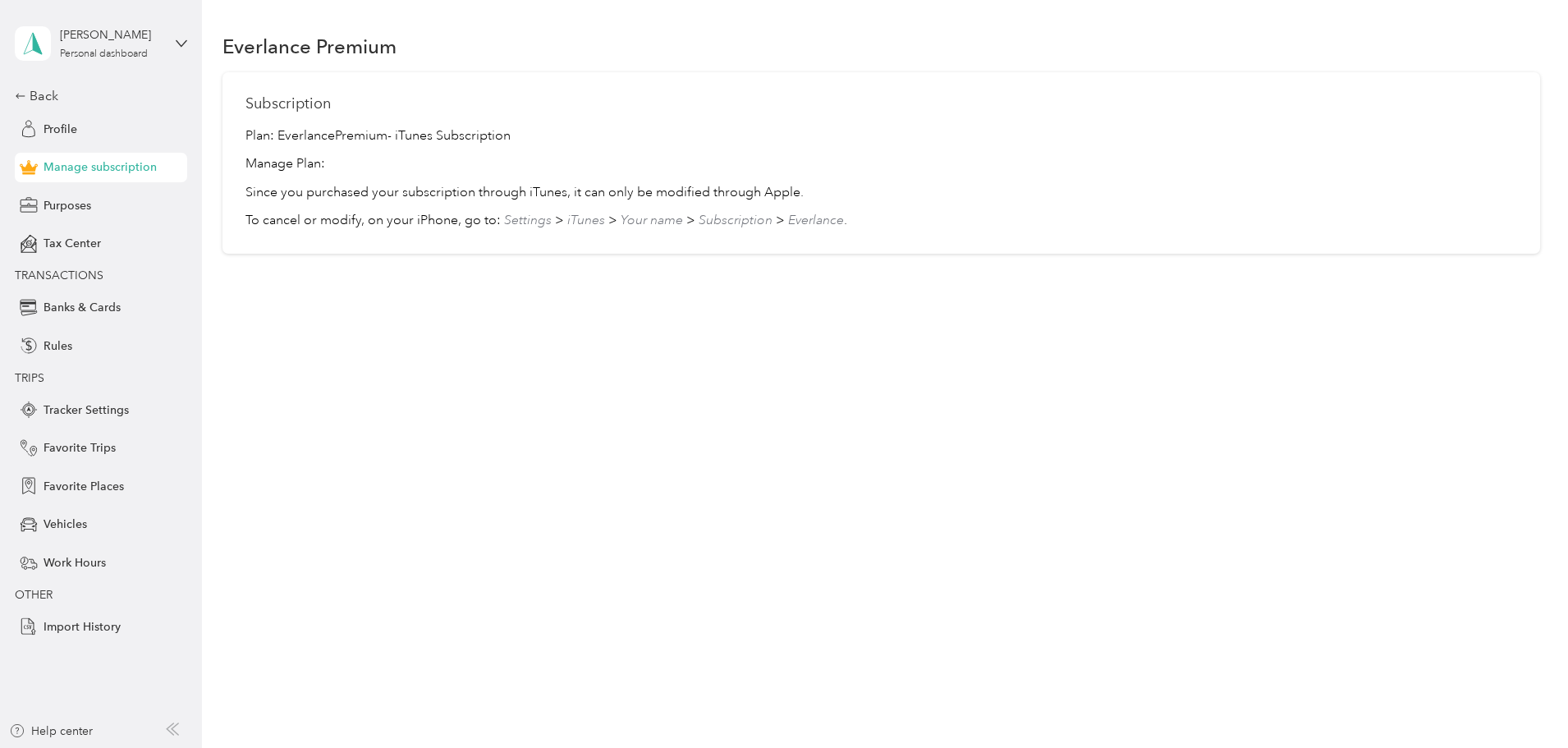
click at [380, 180] on div "Plan: Everlance Premium - iTunes Subscription Manage Plan: Since you purchased …" at bounding box center [881, 179] width 1272 height 105
click at [77, 202] on span "Purposes" at bounding box center [67, 206] width 48 height 17
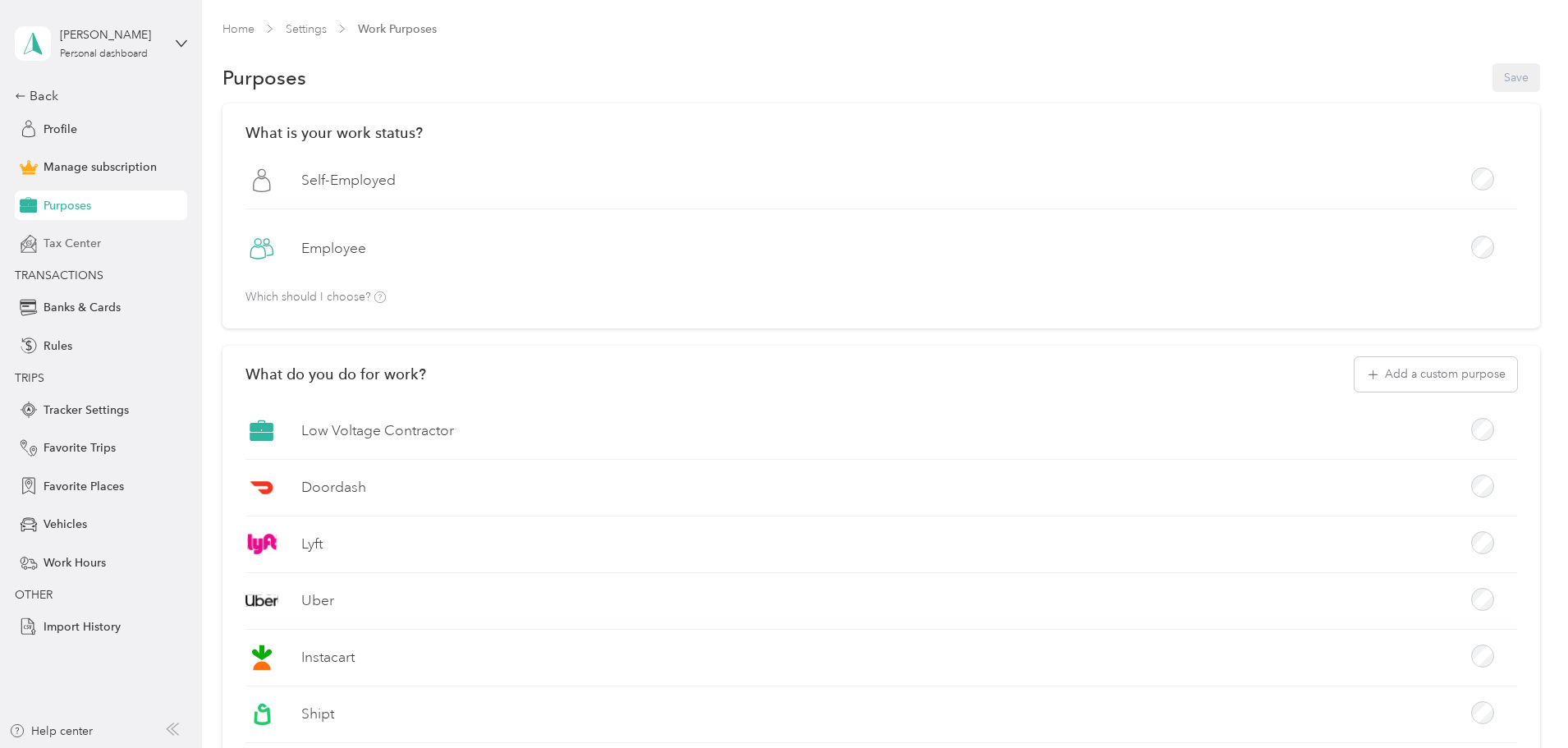
click at [70, 243] on span "Tax Center" at bounding box center [72, 243] width 58 height 17
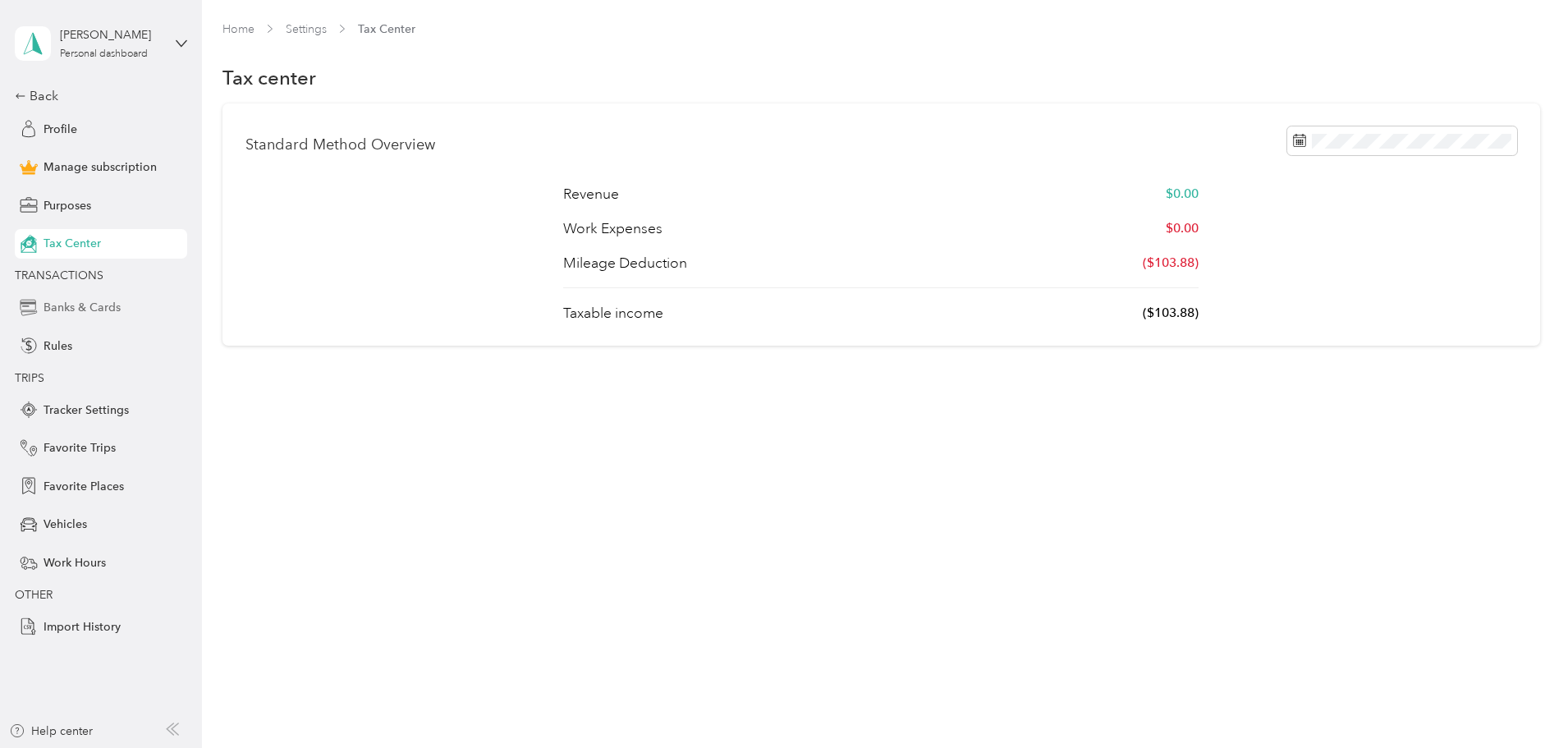
click at [70, 307] on span "Banks & Cards" at bounding box center [82, 307] width 77 height 17
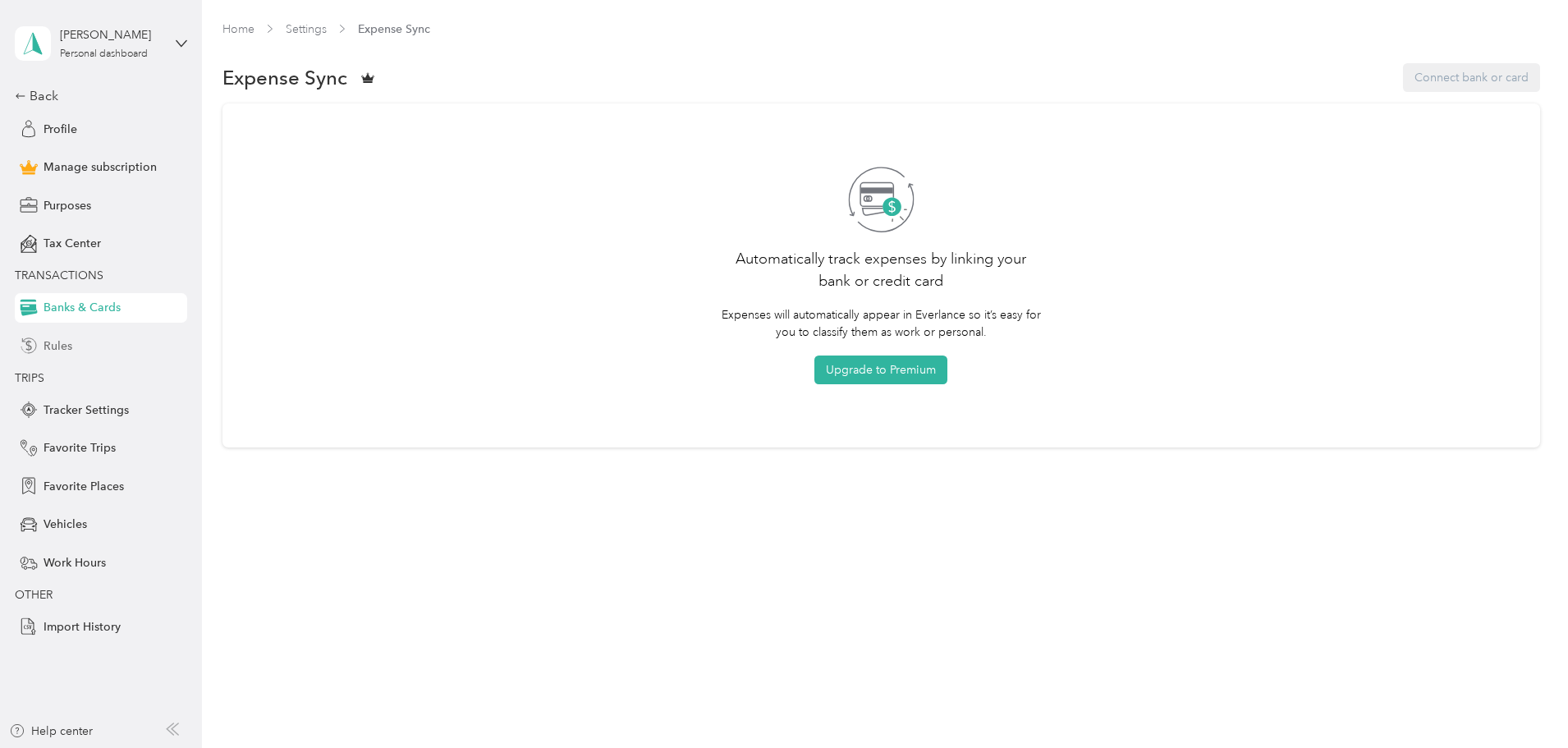
click at [62, 342] on span "Rules" at bounding box center [58, 346] width 29 height 17
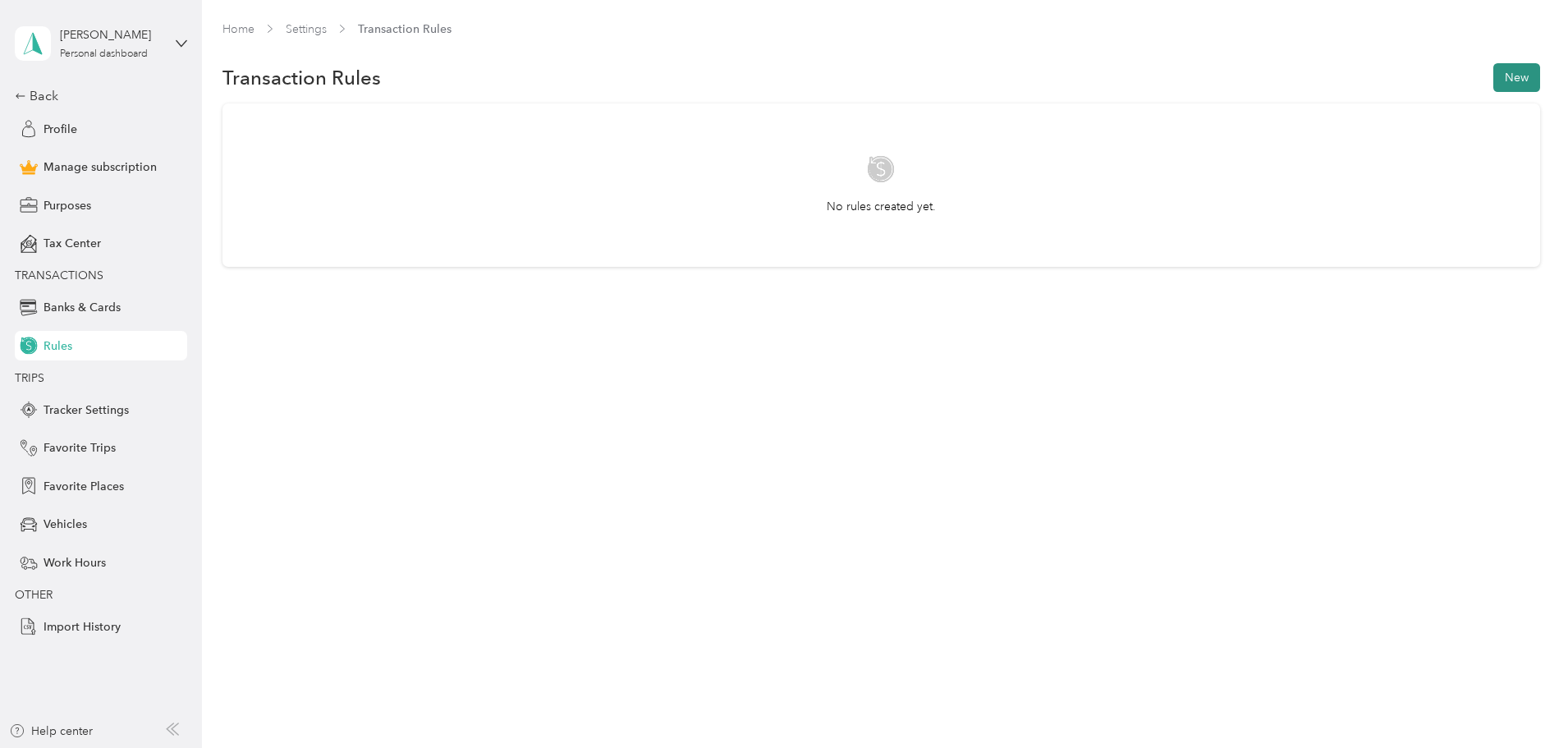
click at [1494, 78] on button "New" at bounding box center [1517, 77] width 47 height 29
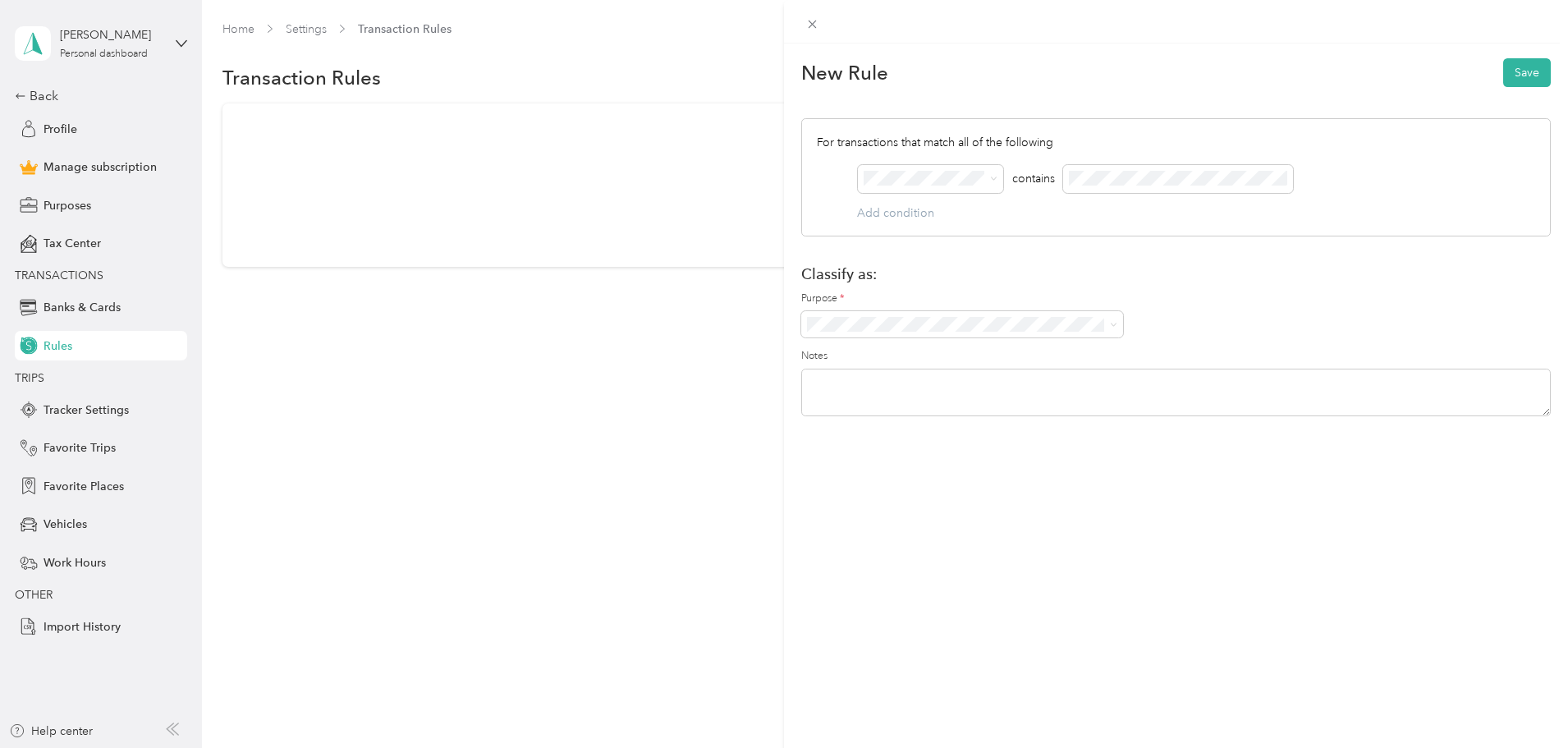
click at [374, 419] on div "New Rule Save For transactions that match all of the following AND contains Add…" at bounding box center [784, 374] width 1568 height 748
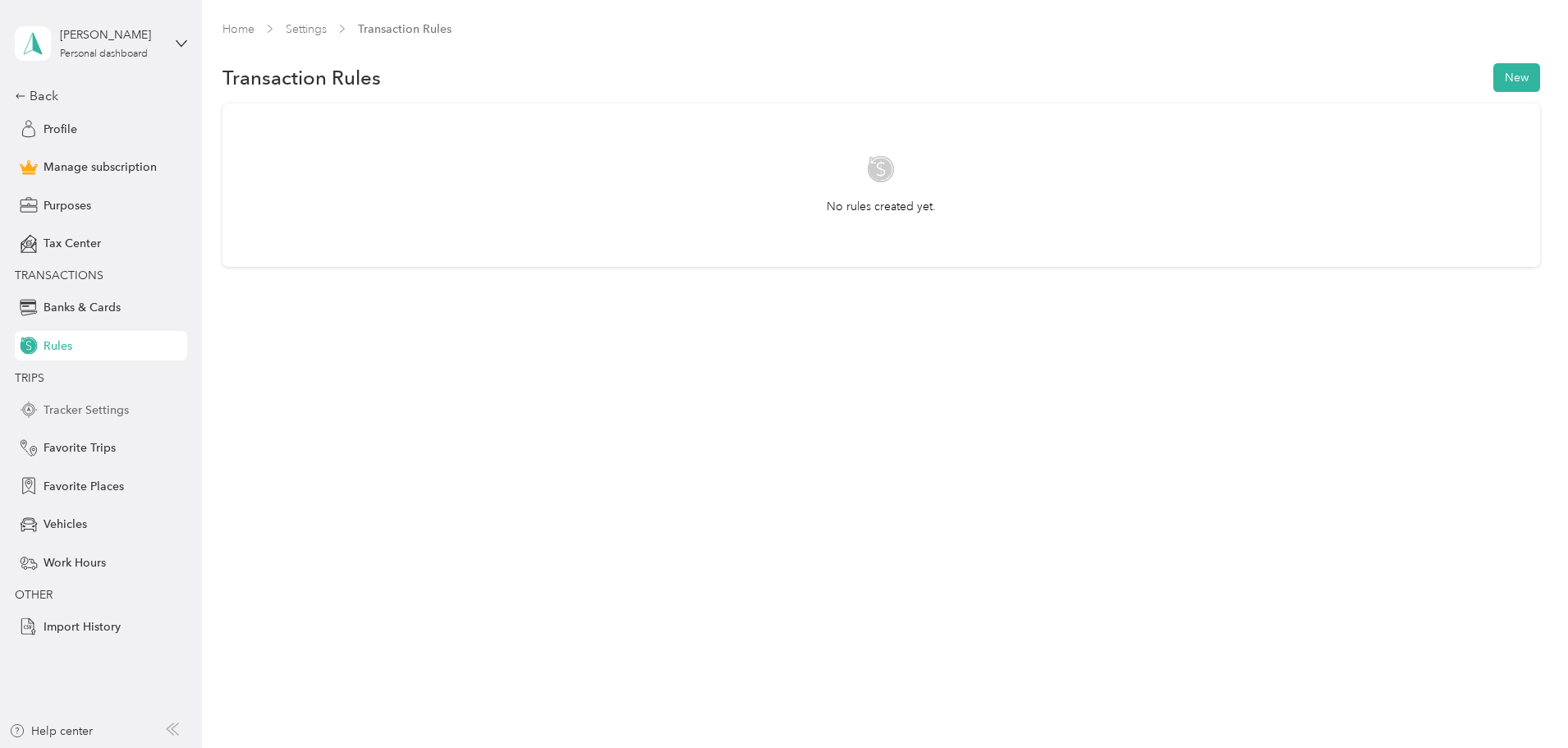
click at [76, 413] on span "Tracker Settings" at bounding box center [86, 410] width 85 height 17
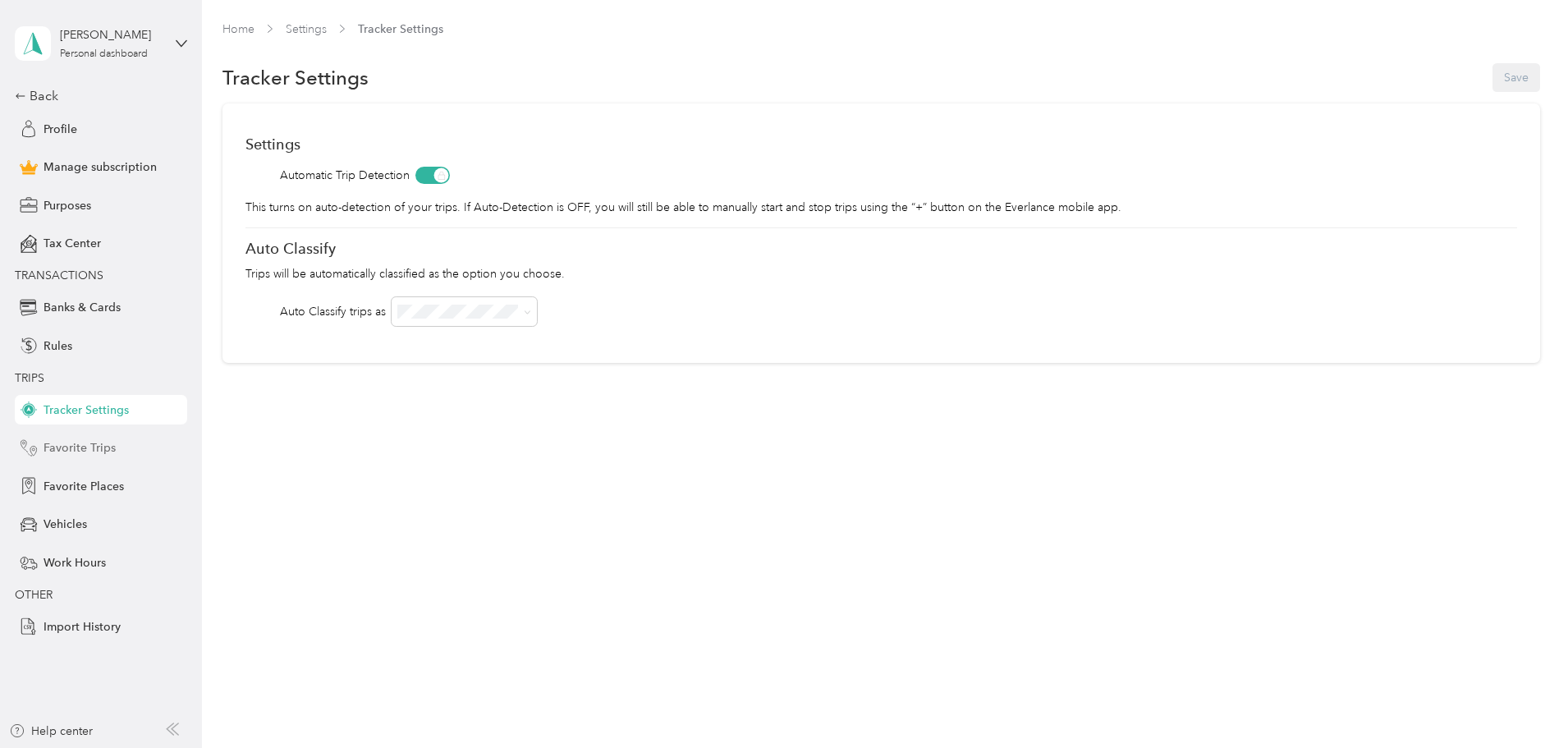
click at [77, 449] on span "Favorite Trips" at bounding box center [79, 448] width 72 height 17
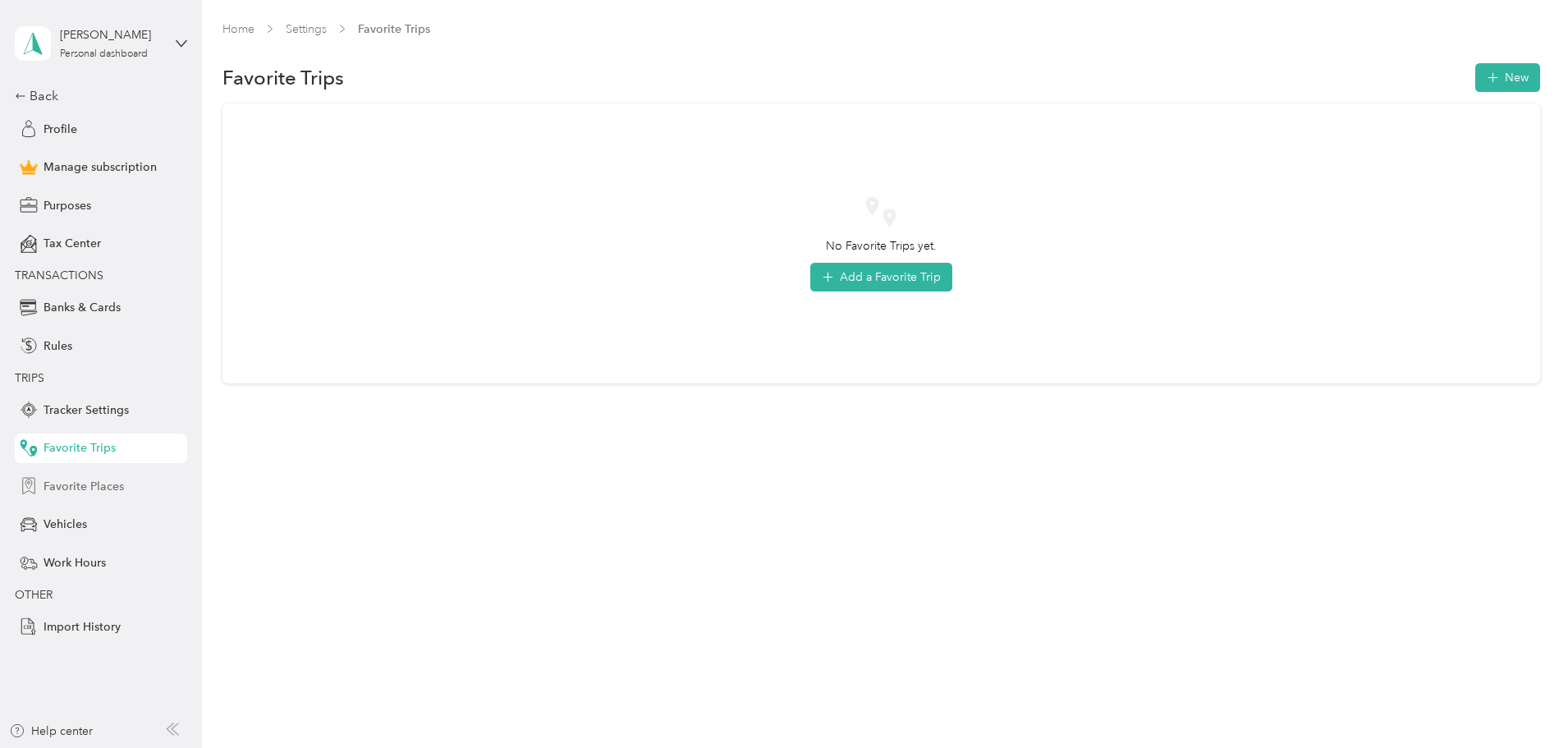
click at [82, 487] on span "Favorite Places" at bounding box center [83, 487] width 81 height 17
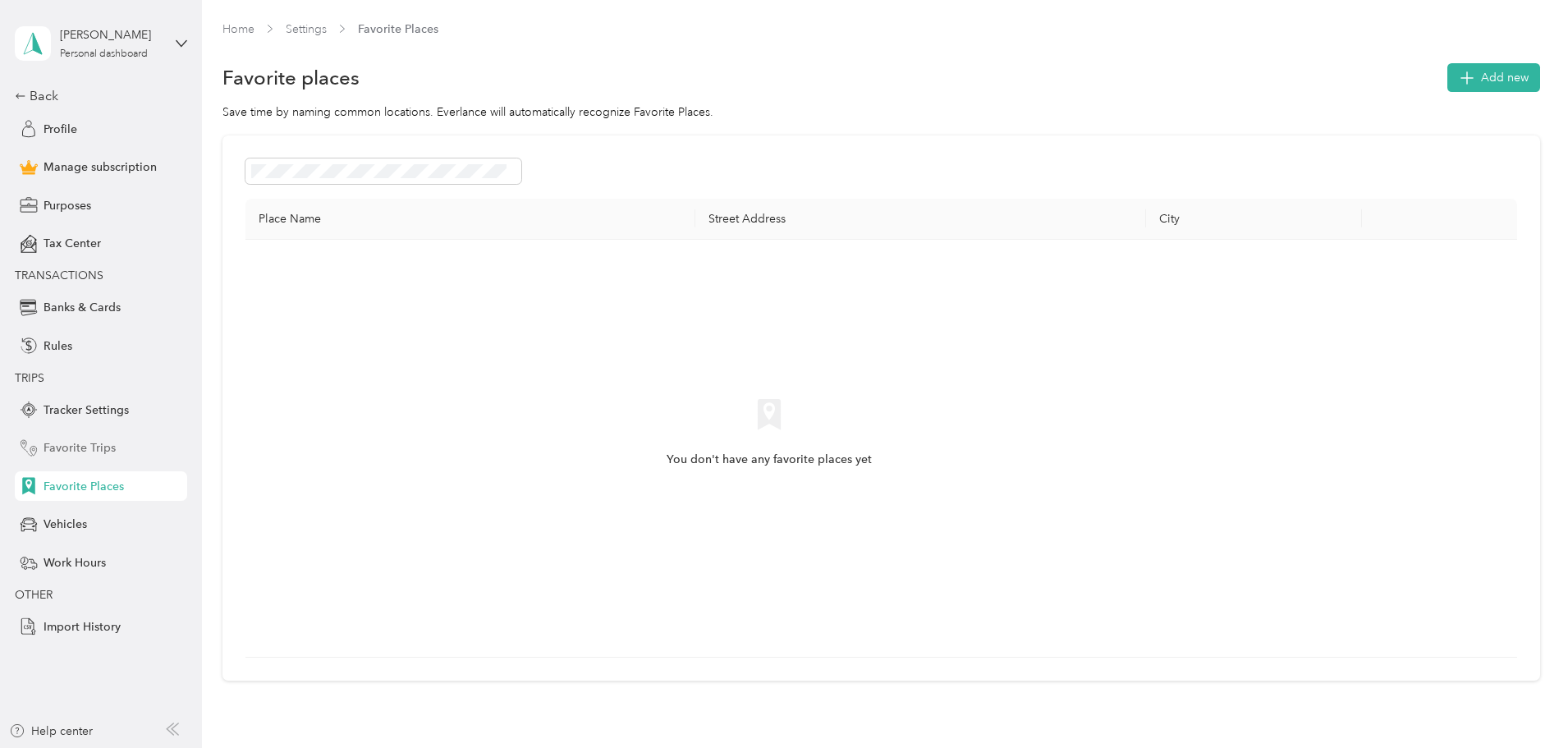
click at [65, 448] on span "Favorite Trips" at bounding box center [79, 448] width 72 height 17
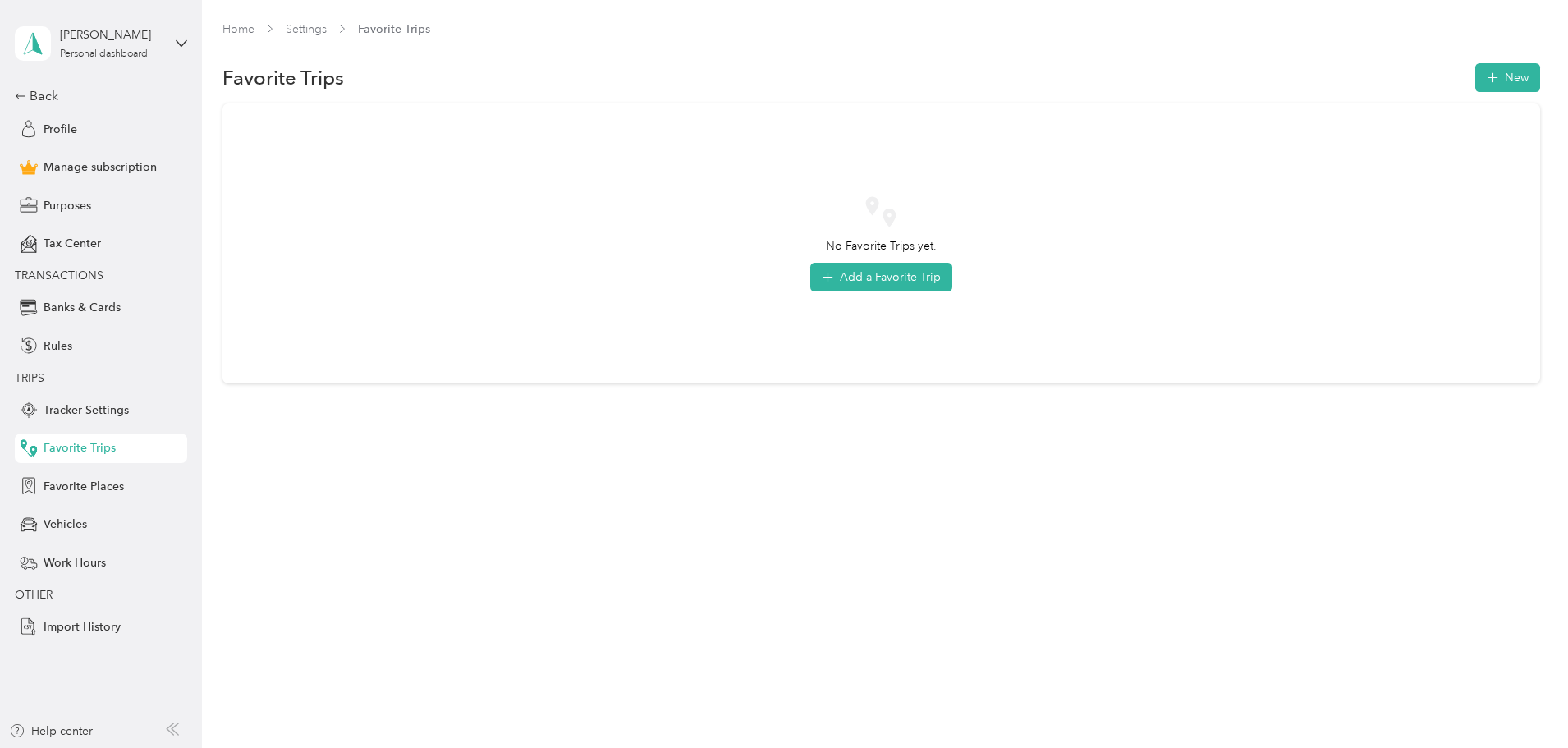
click at [887, 238] on span "No Favorite Trips yet." at bounding box center [881, 246] width 111 height 17
click at [889, 203] on icon at bounding box center [881, 212] width 33 height 33
click at [93, 482] on span "Favorite Places" at bounding box center [83, 487] width 81 height 17
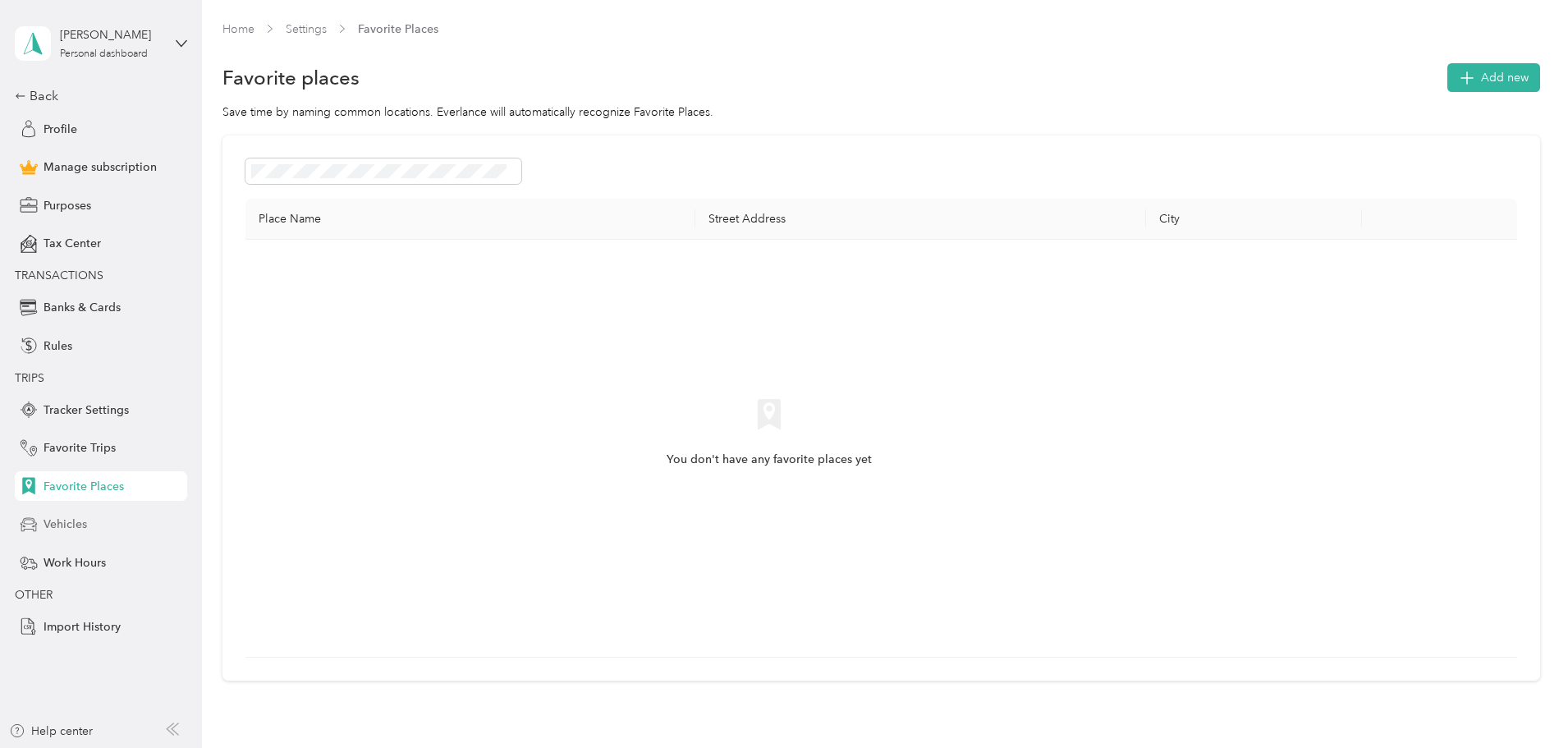
click at [66, 528] on span "Vehicles" at bounding box center [65, 524] width 43 height 17
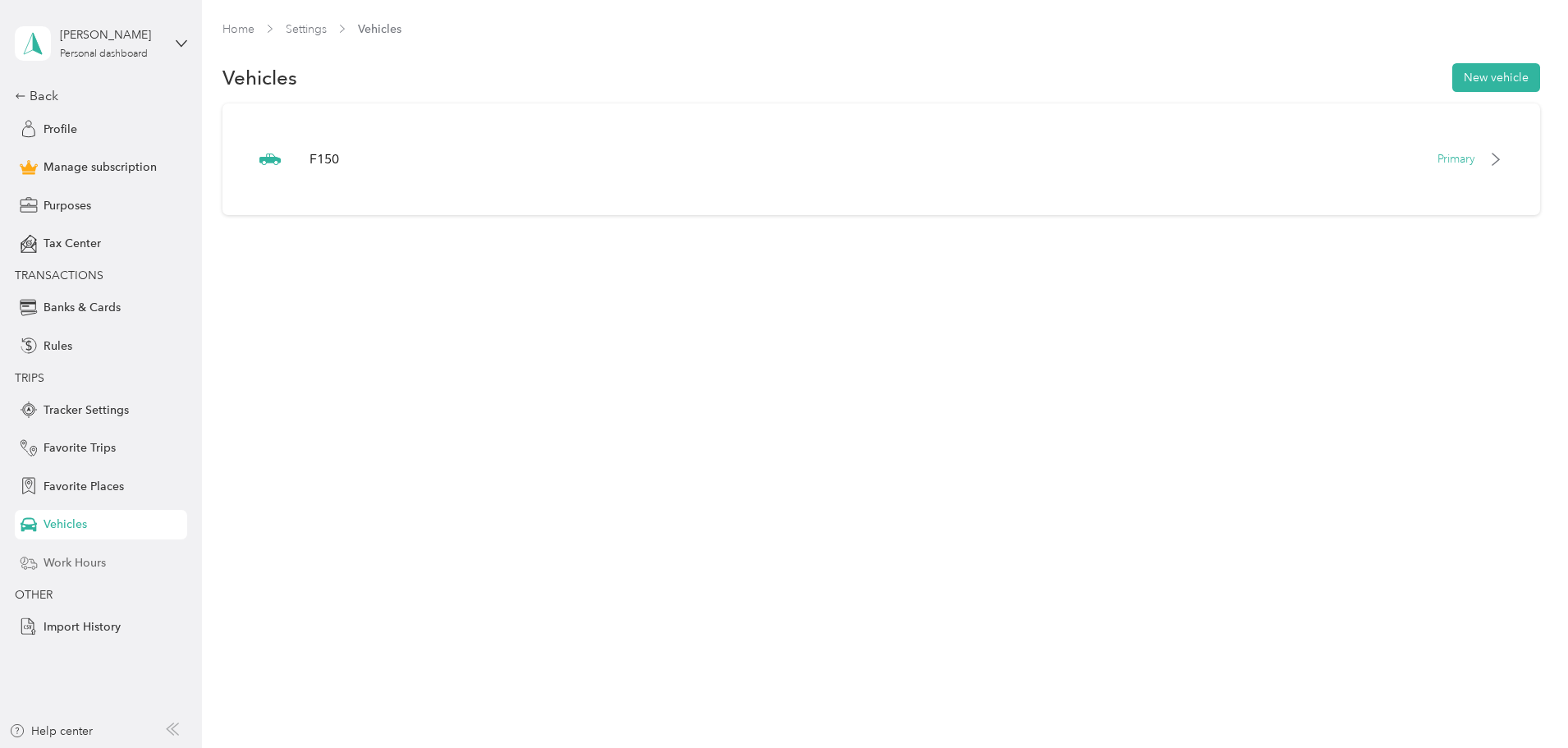
click at [69, 556] on span "Work Hours" at bounding box center [74, 562] width 62 height 17
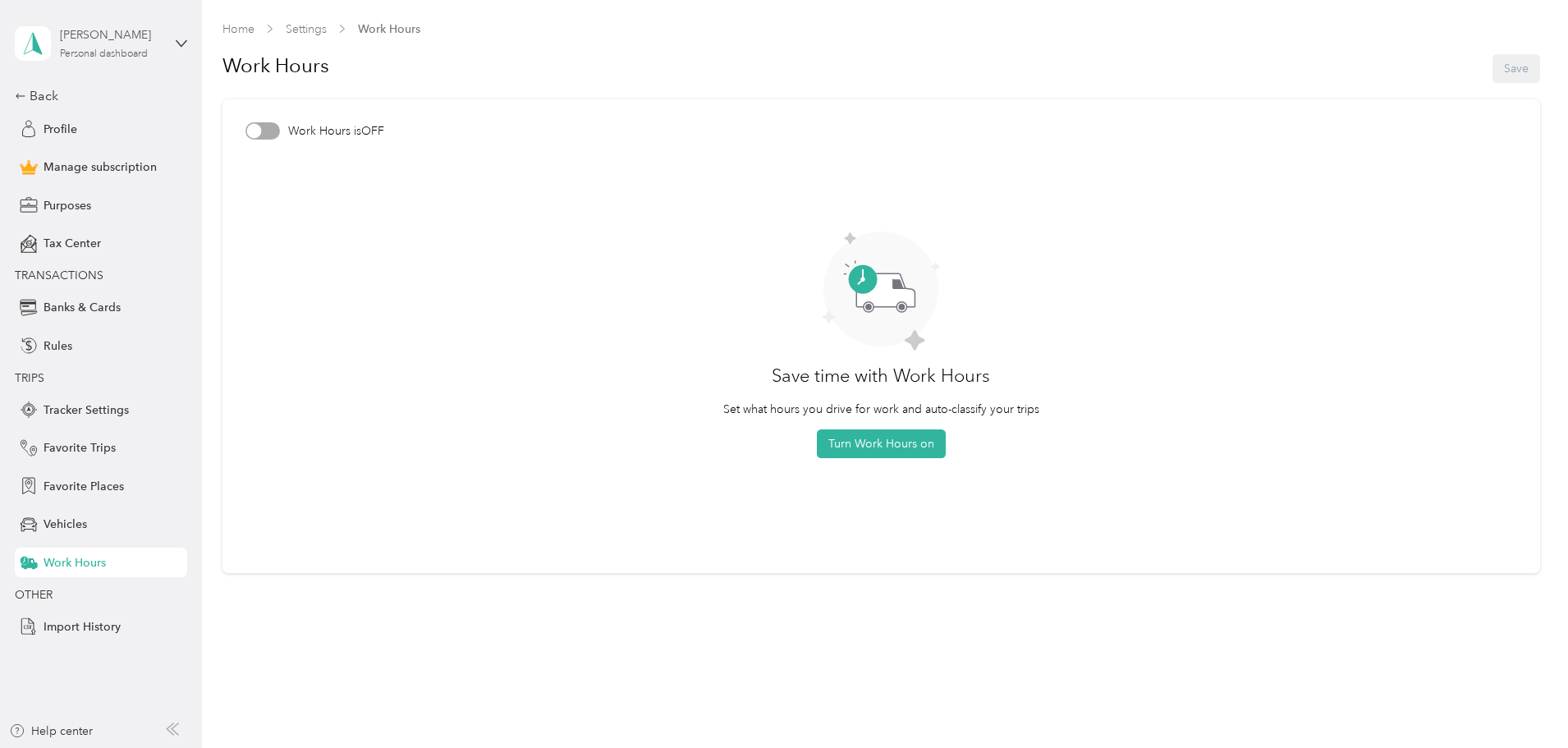
click at [84, 33] on div "[PERSON_NAME]" at bounding box center [111, 35] width 103 height 17
click at [25, 44] on icon at bounding box center [32, 43] width 25 height 23
click at [232, 29] on link "Home" at bounding box center [239, 29] width 32 height 14
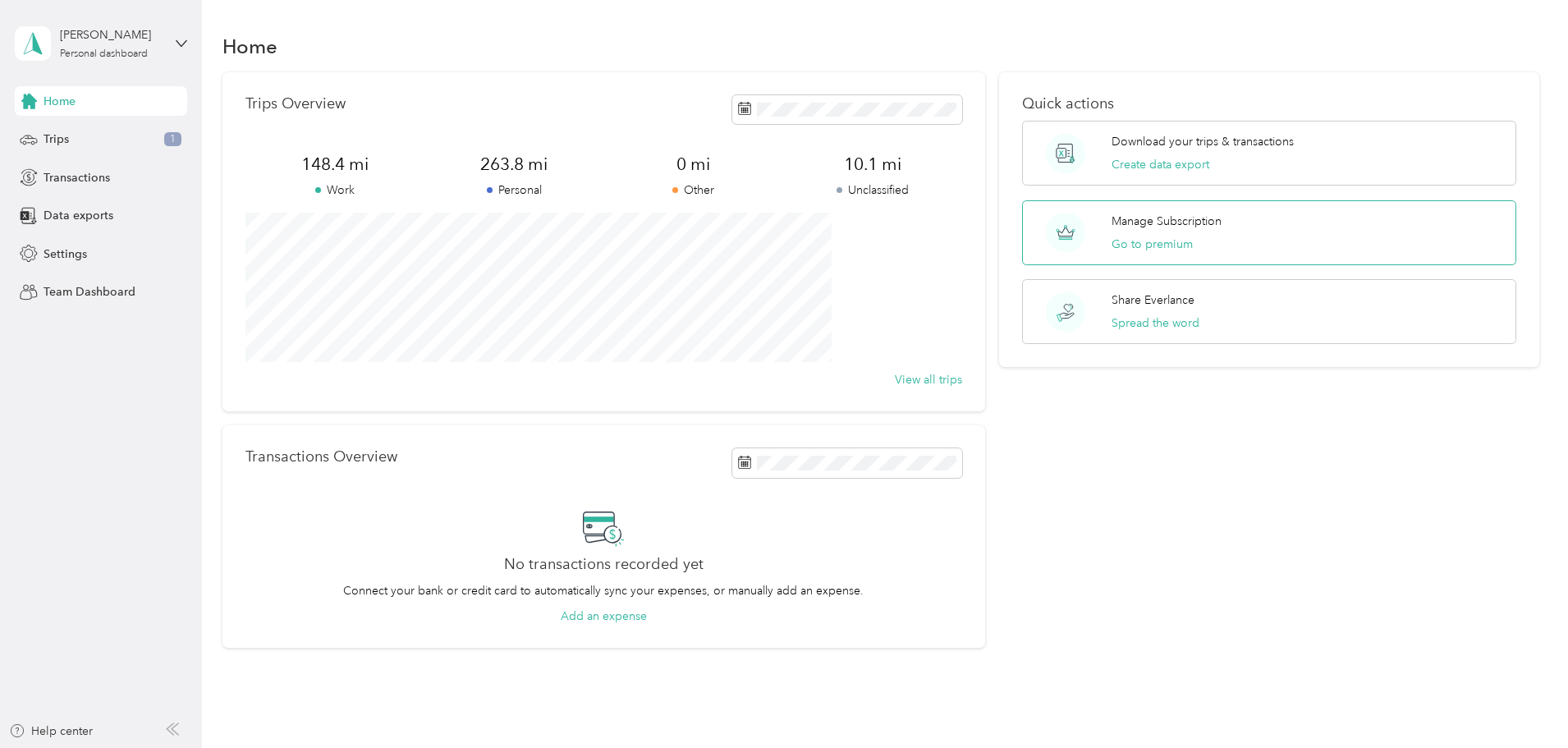
click at [1124, 222] on p "Manage Subscription" at bounding box center [1166, 221] width 110 height 17
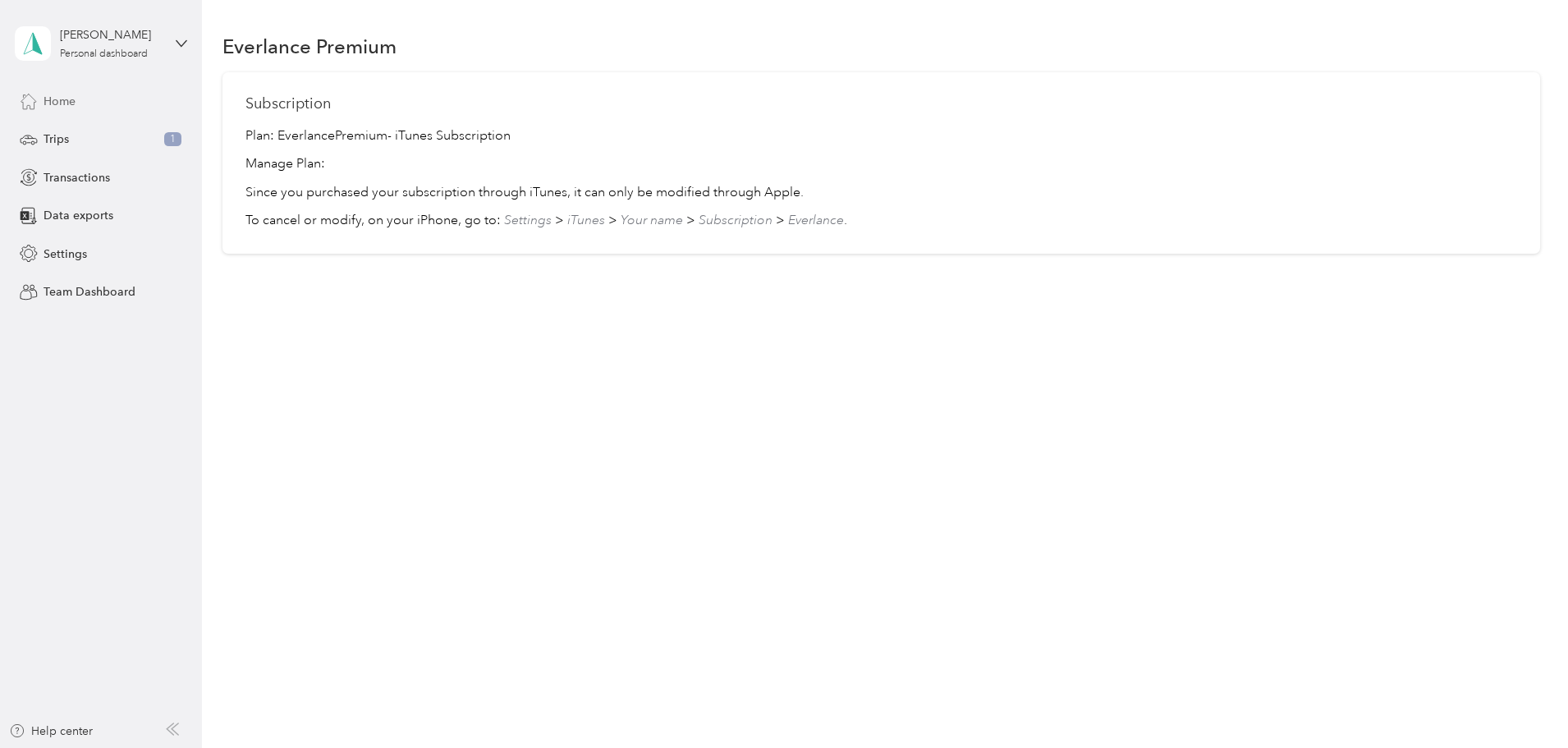
click at [66, 106] on span "Home" at bounding box center [60, 101] width 32 height 17
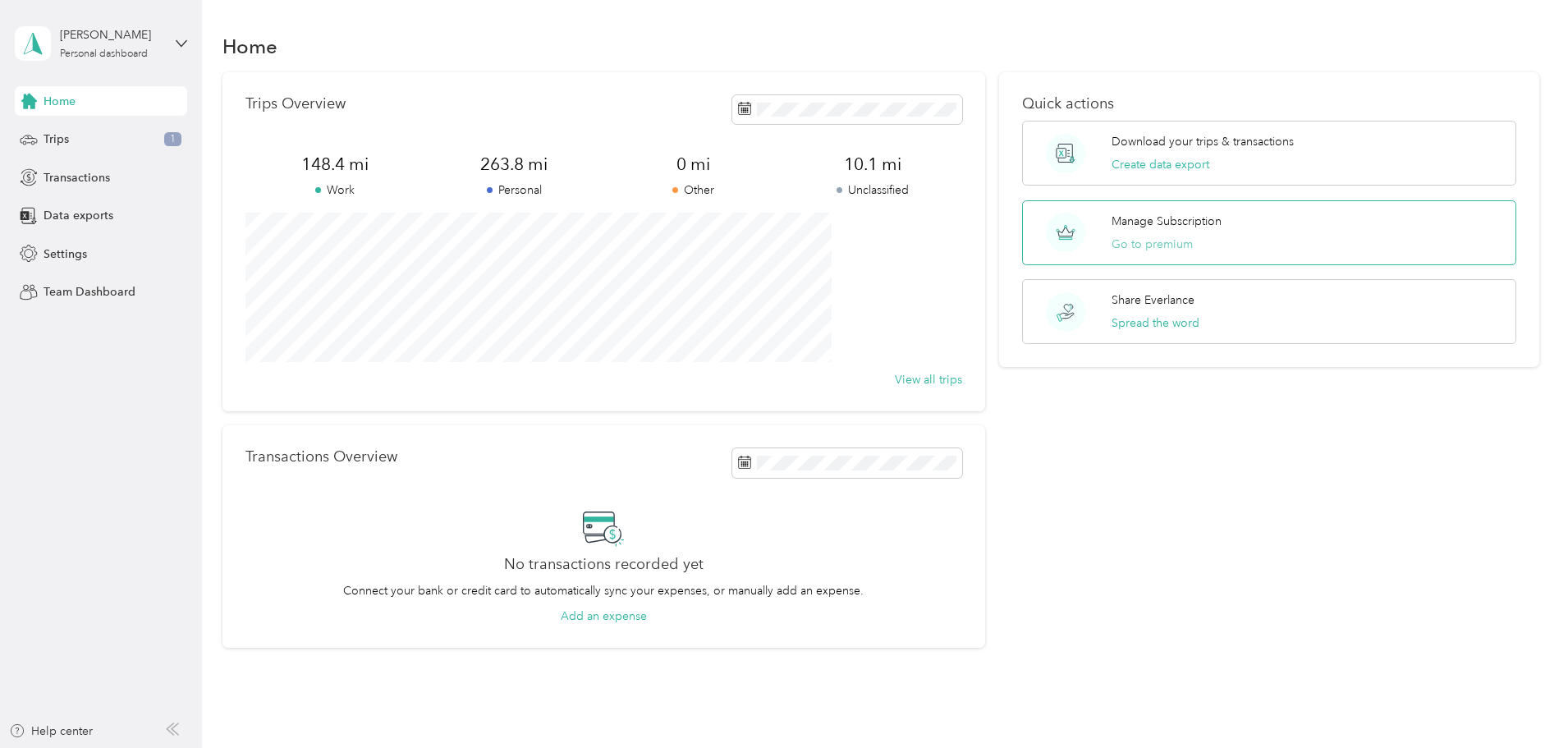
click at [1166, 238] on button "Go to premium" at bounding box center [1153, 244] width 82 height 17
